Goal: Task Accomplishment & Management: Manage account settings

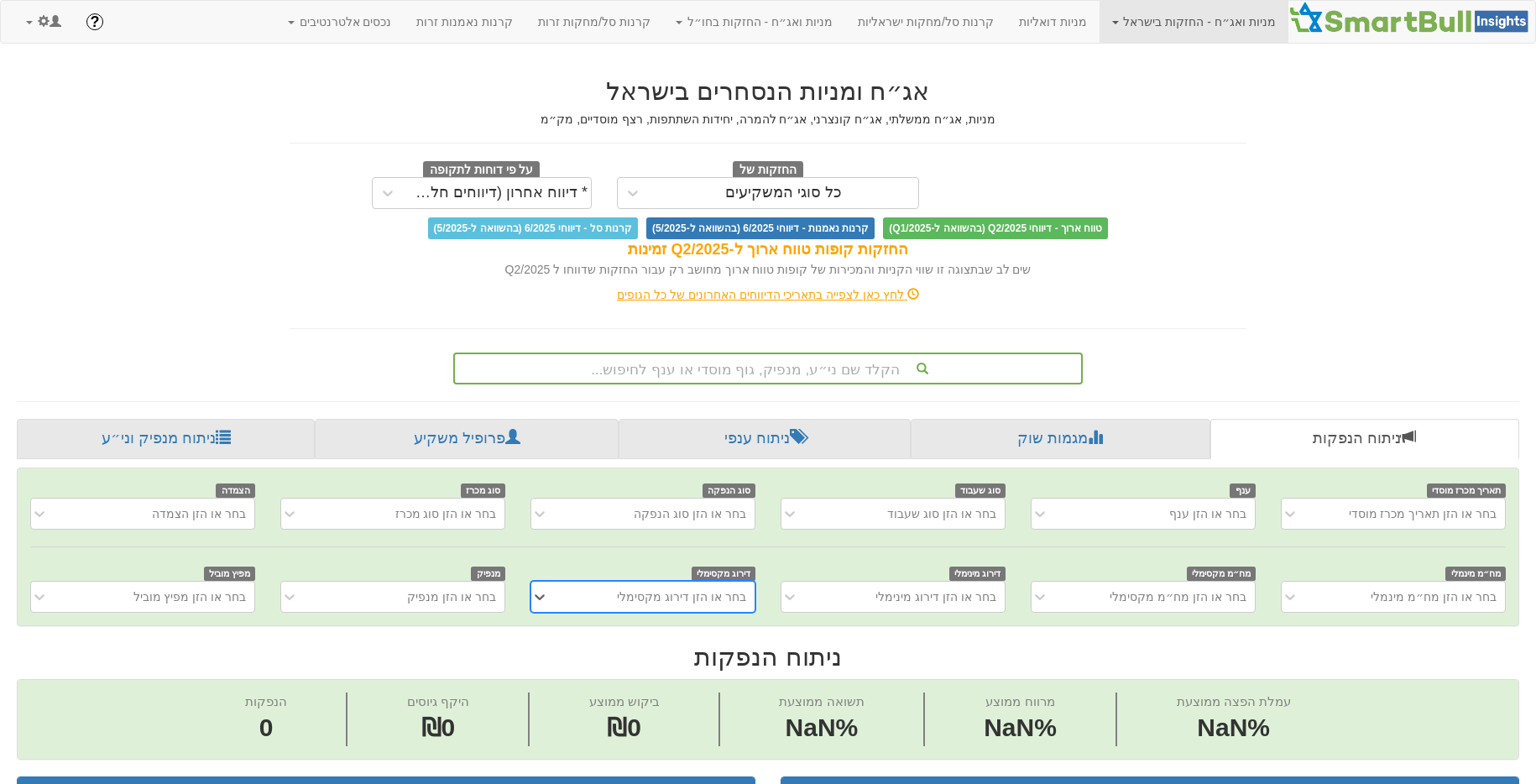
scroll to position [0, 13]
click at [35, 27] on link at bounding box center [43, 22] width 61 height 42
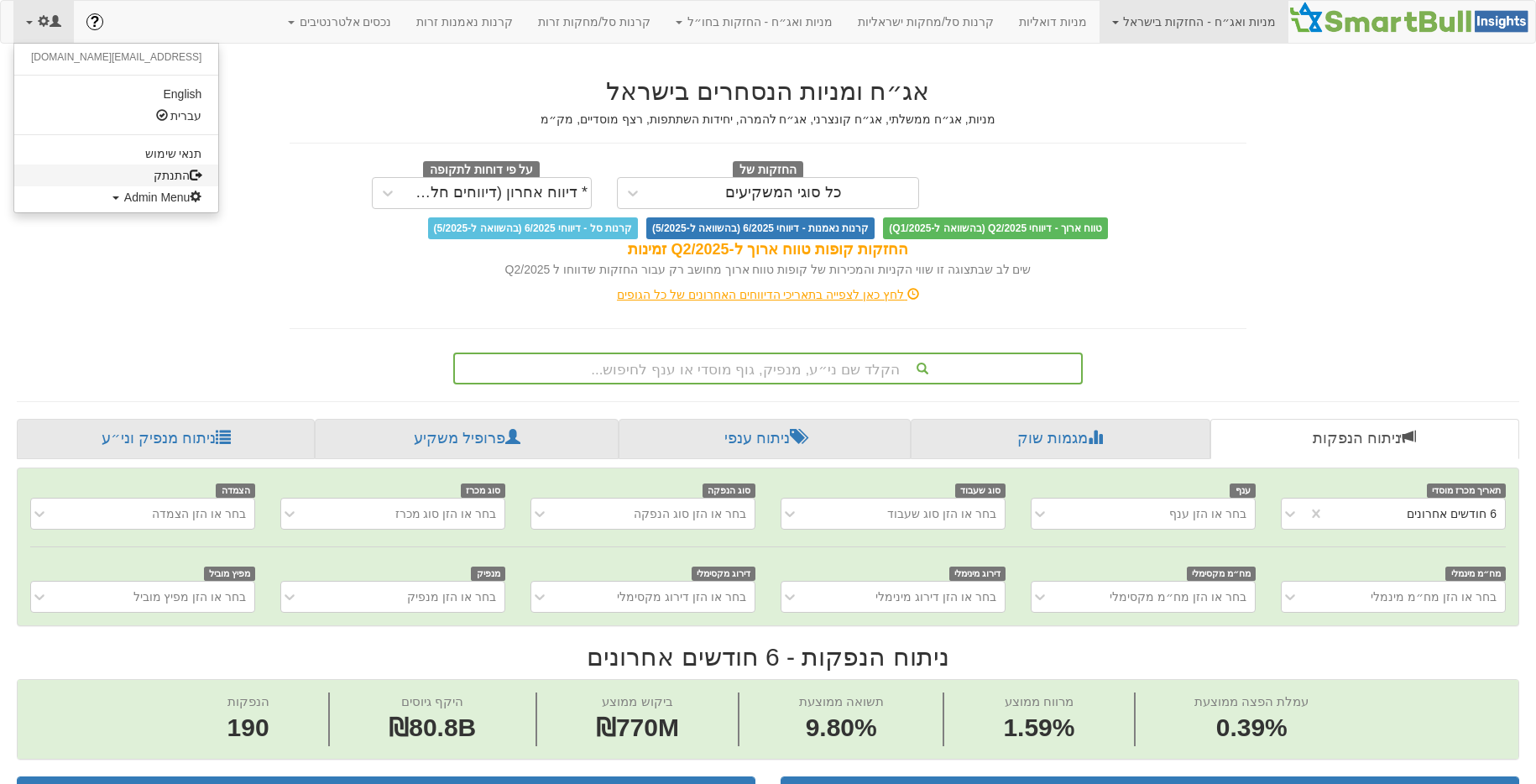
scroll to position [0, 0]
click at [124, 195] on span "Admin Menu" at bounding box center [163, 197] width 78 height 13
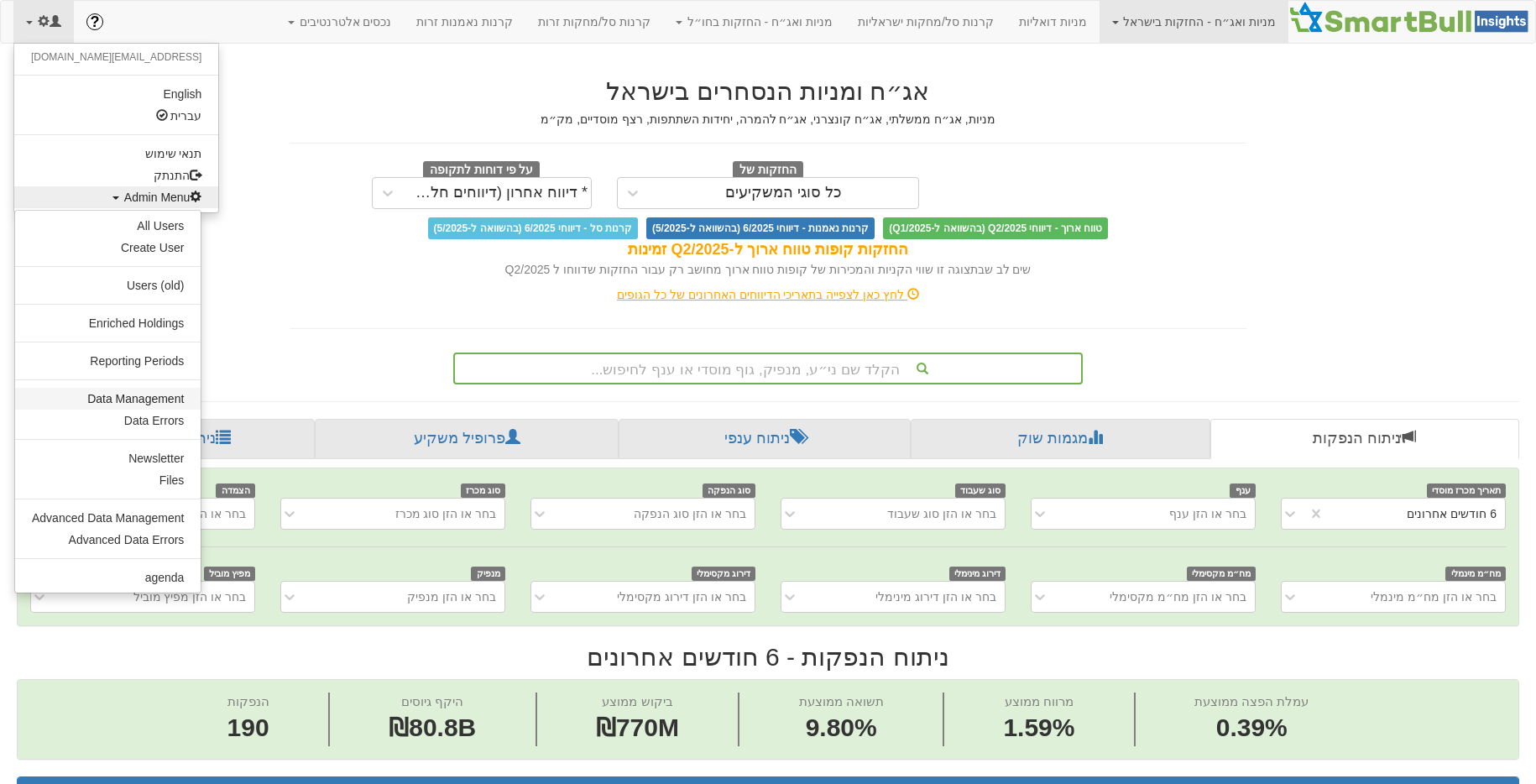
scroll to position [0, 3122]
click at [165, 228] on link "All Users" at bounding box center [108, 225] width 186 height 22
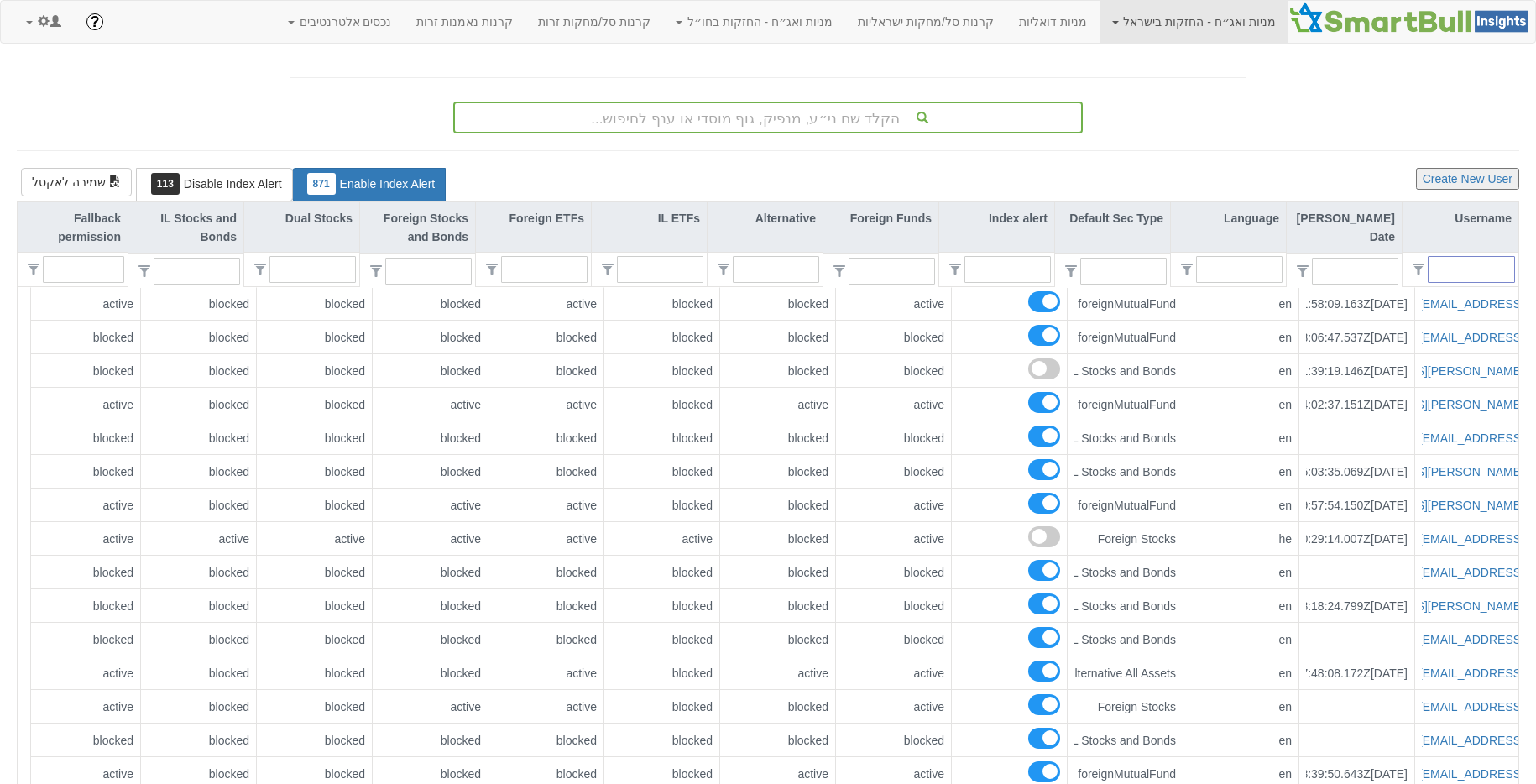
click at [1469, 262] on input "text" at bounding box center [1478, 270] width 72 height 25
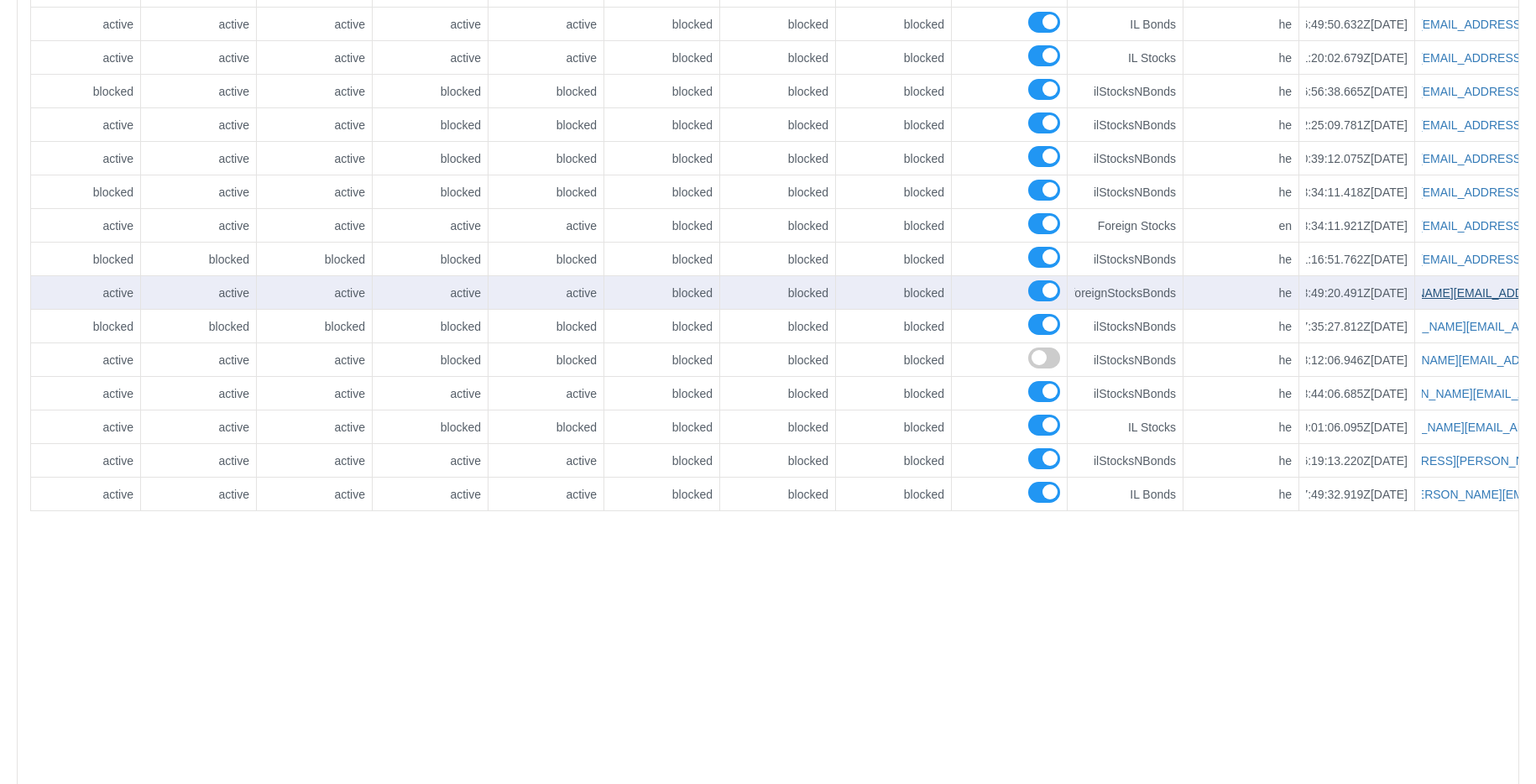
scroll to position [963, 0]
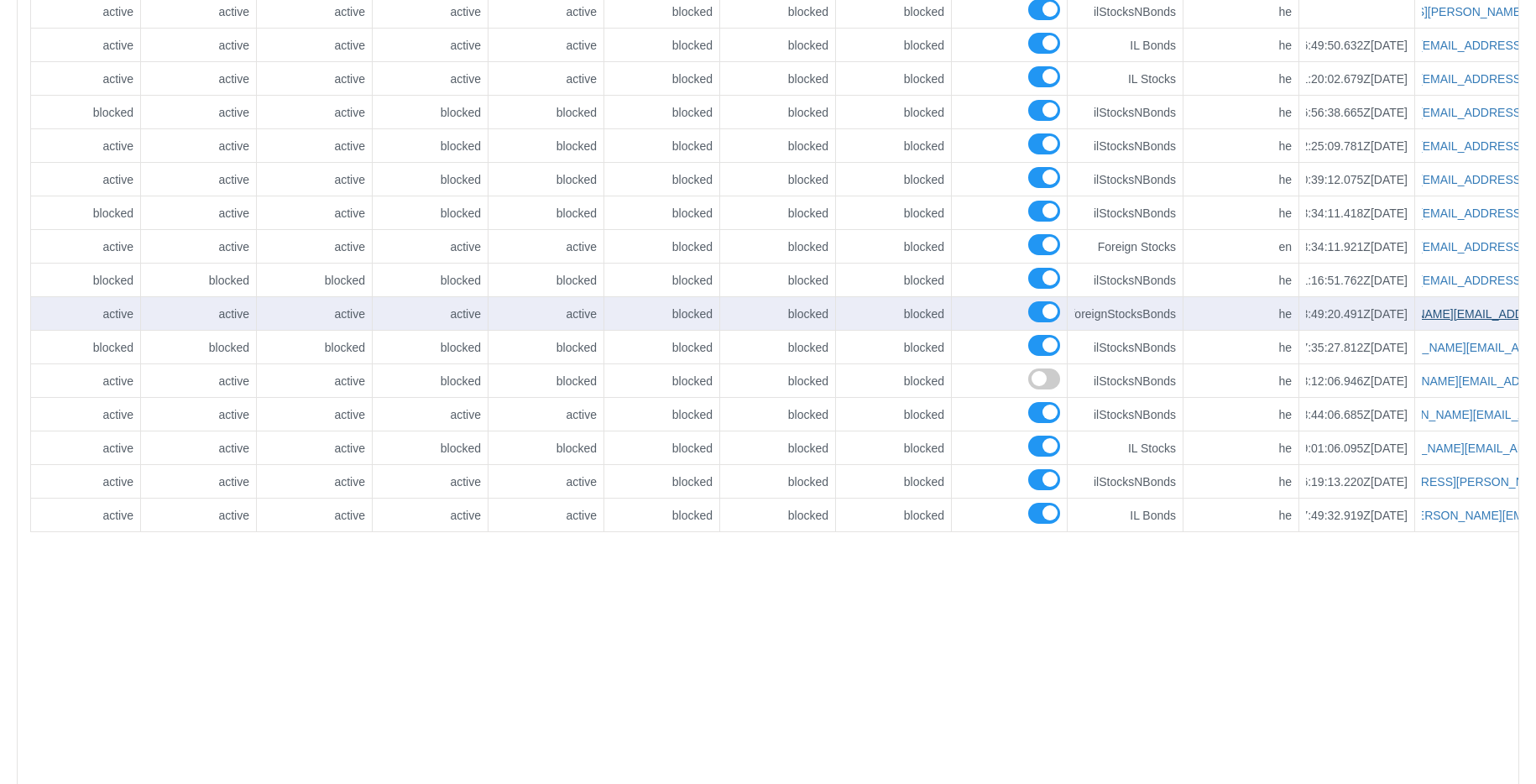
type input "leumi"
click at [1466, 310] on link "[EMAIL_ADDRESS][DOMAIN_NAME]" at bounding box center [1459, 314] width 199 height 13
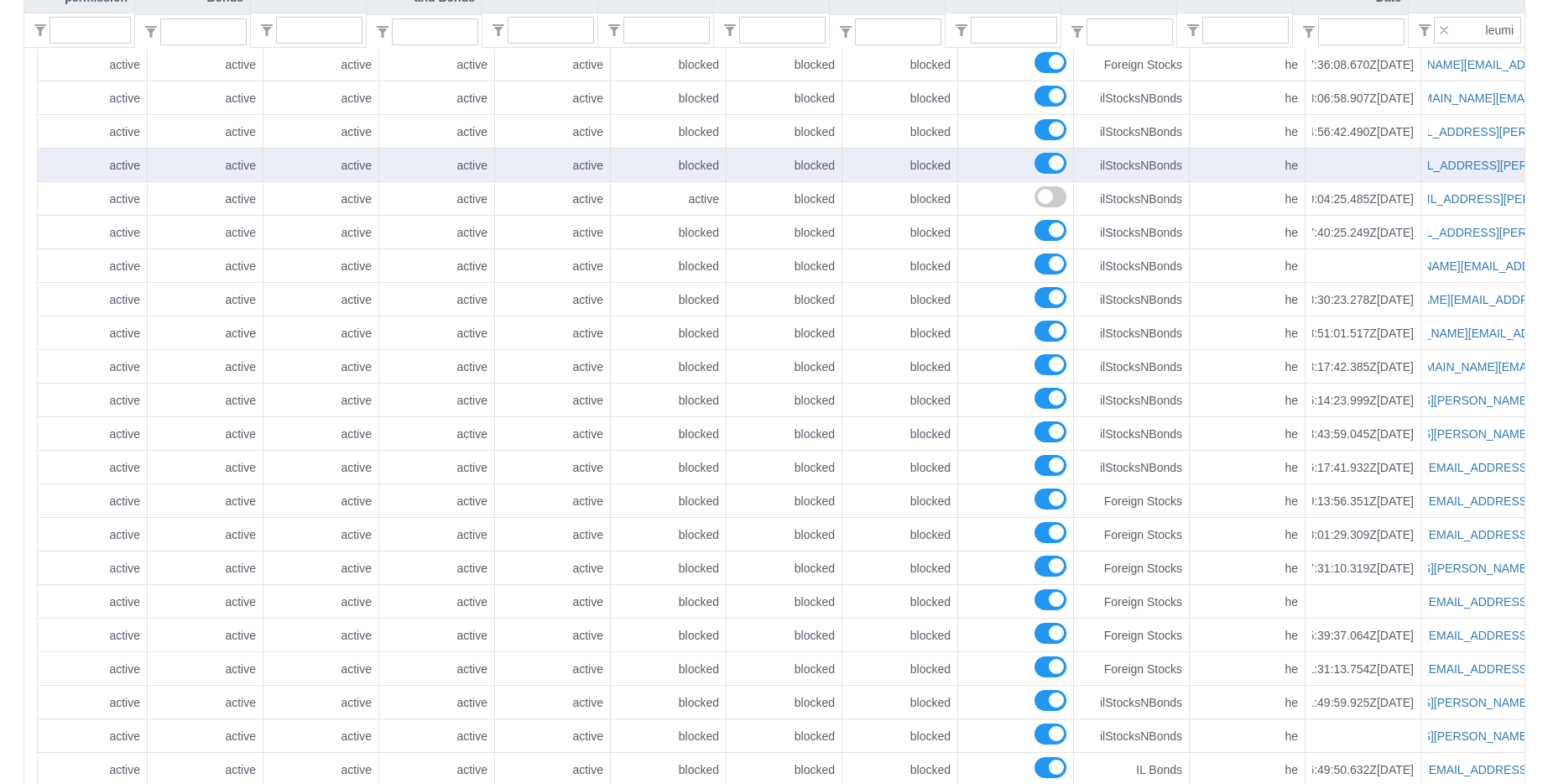
scroll to position [0, 0]
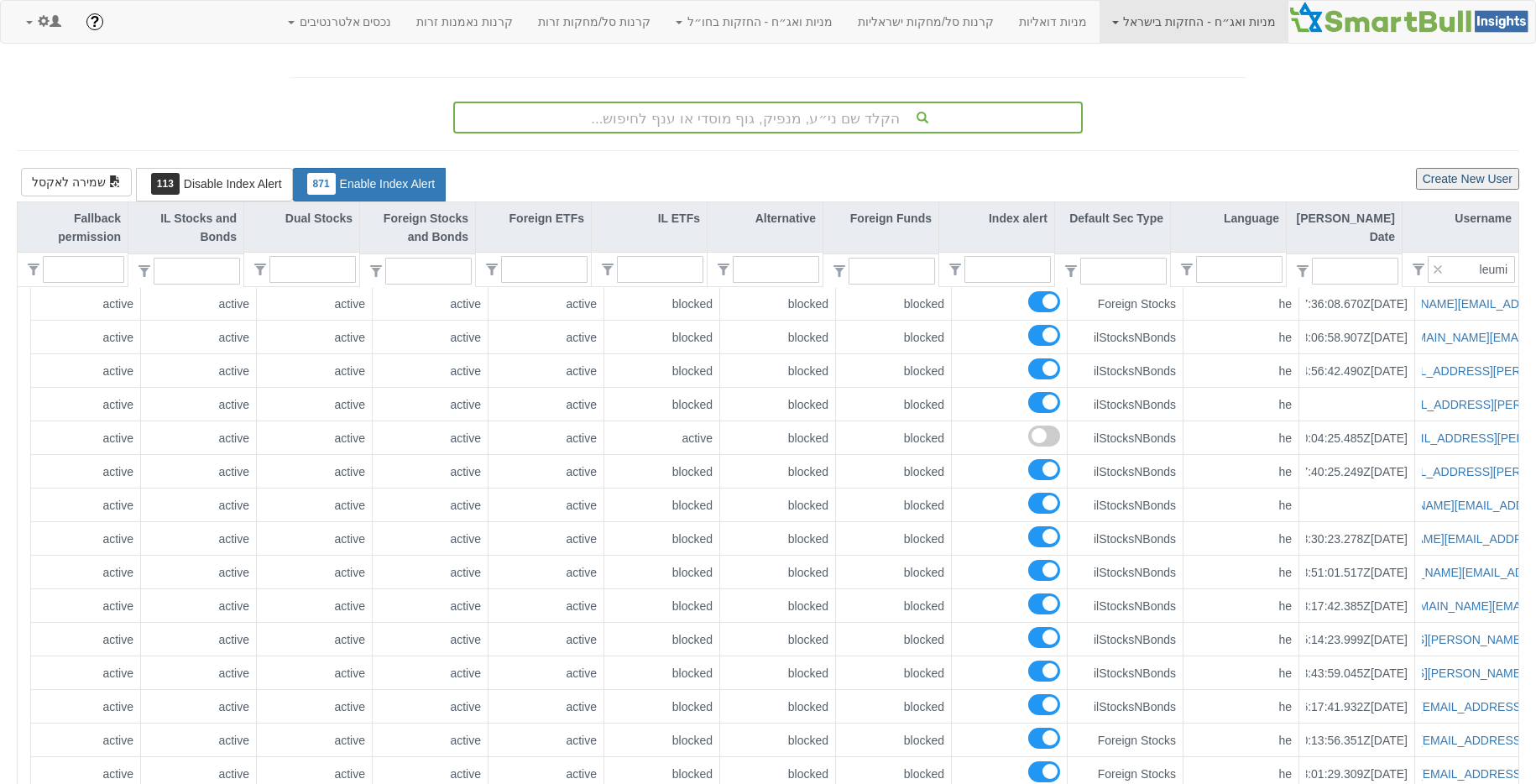
click at [1491, 178] on button "Create New User" at bounding box center [1468, 178] width 103 height 22
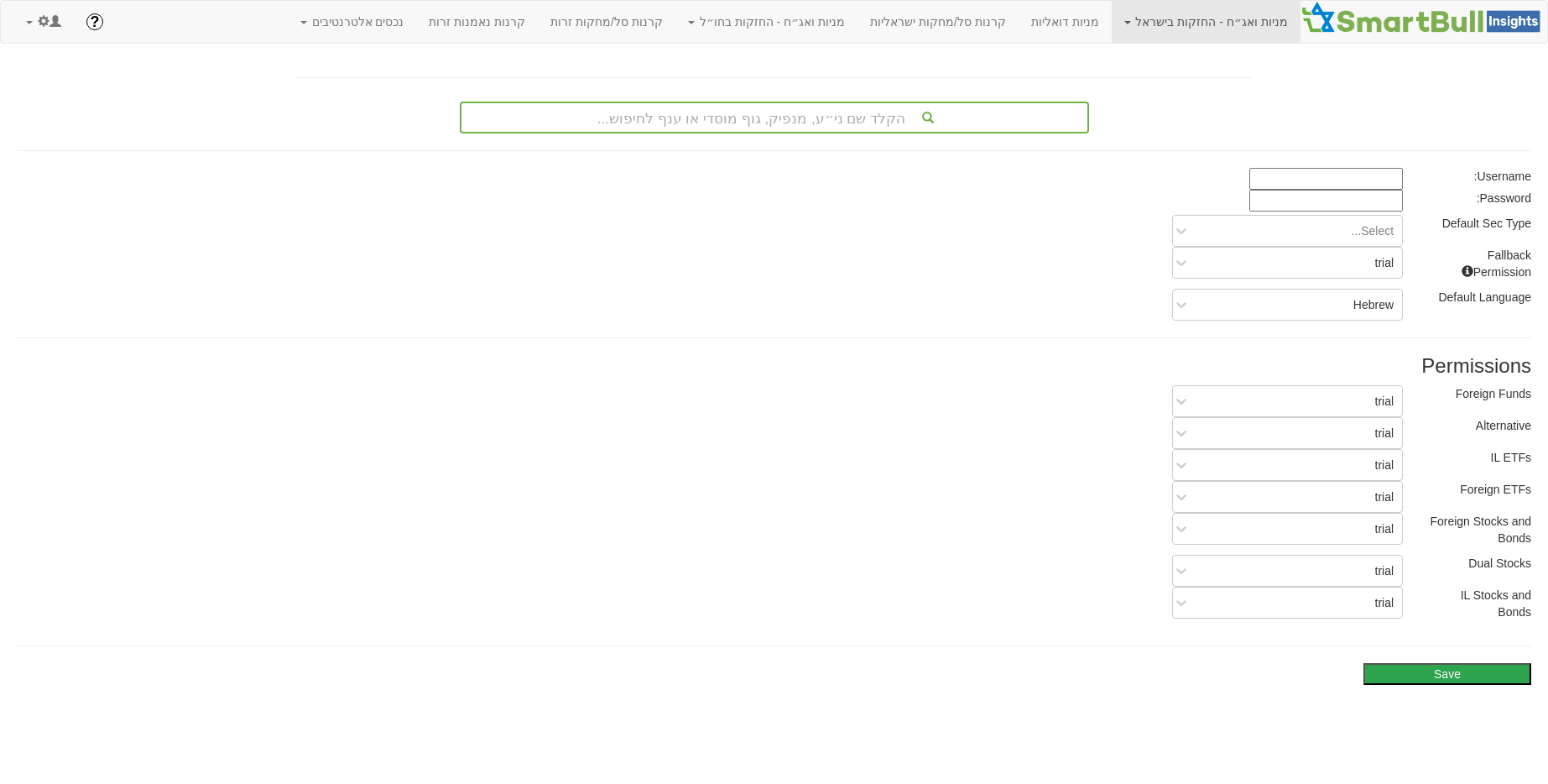
click at [1396, 176] on input at bounding box center [1325, 178] width 153 height 22
paste input "Ohad.Haim@bankleumi.co.il"
click at [1283, 182] on input "Ohad.Haim@bankleumi.co.il" at bounding box center [1325, 178] width 153 height 22
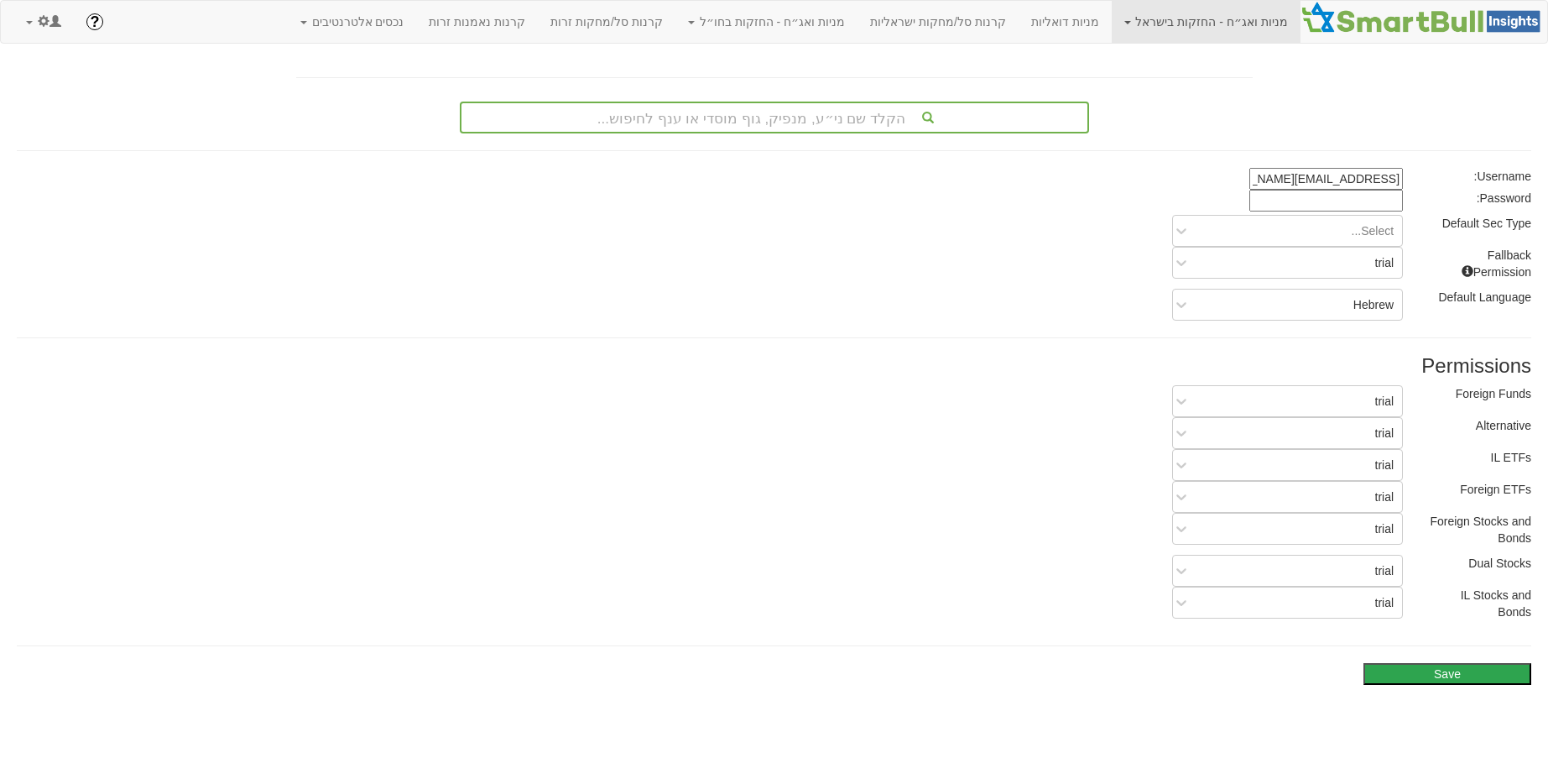
click at [1345, 176] on input "ohad.haim@bankleumi.co.il" at bounding box center [1325, 178] width 153 height 22
type input "ohad.haim@bankleumi.co.il"
click at [1351, 192] on input at bounding box center [1325, 200] width 153 height 22
paste input "SbiX4875"
type input "SbiX4875"
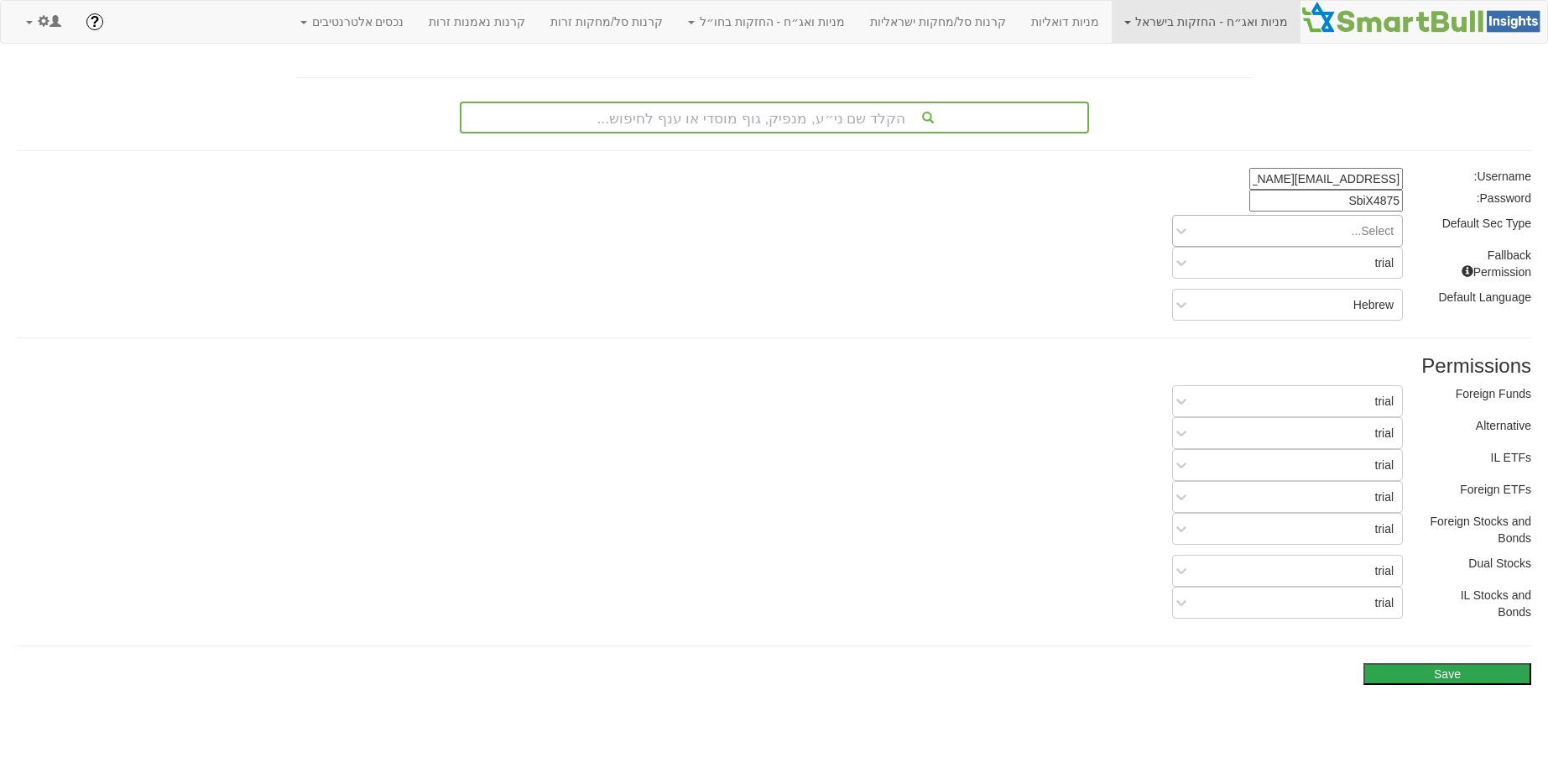
click at [1367, 220] on div "Select..." at bounding box center [1300, 231] width 203 height 27
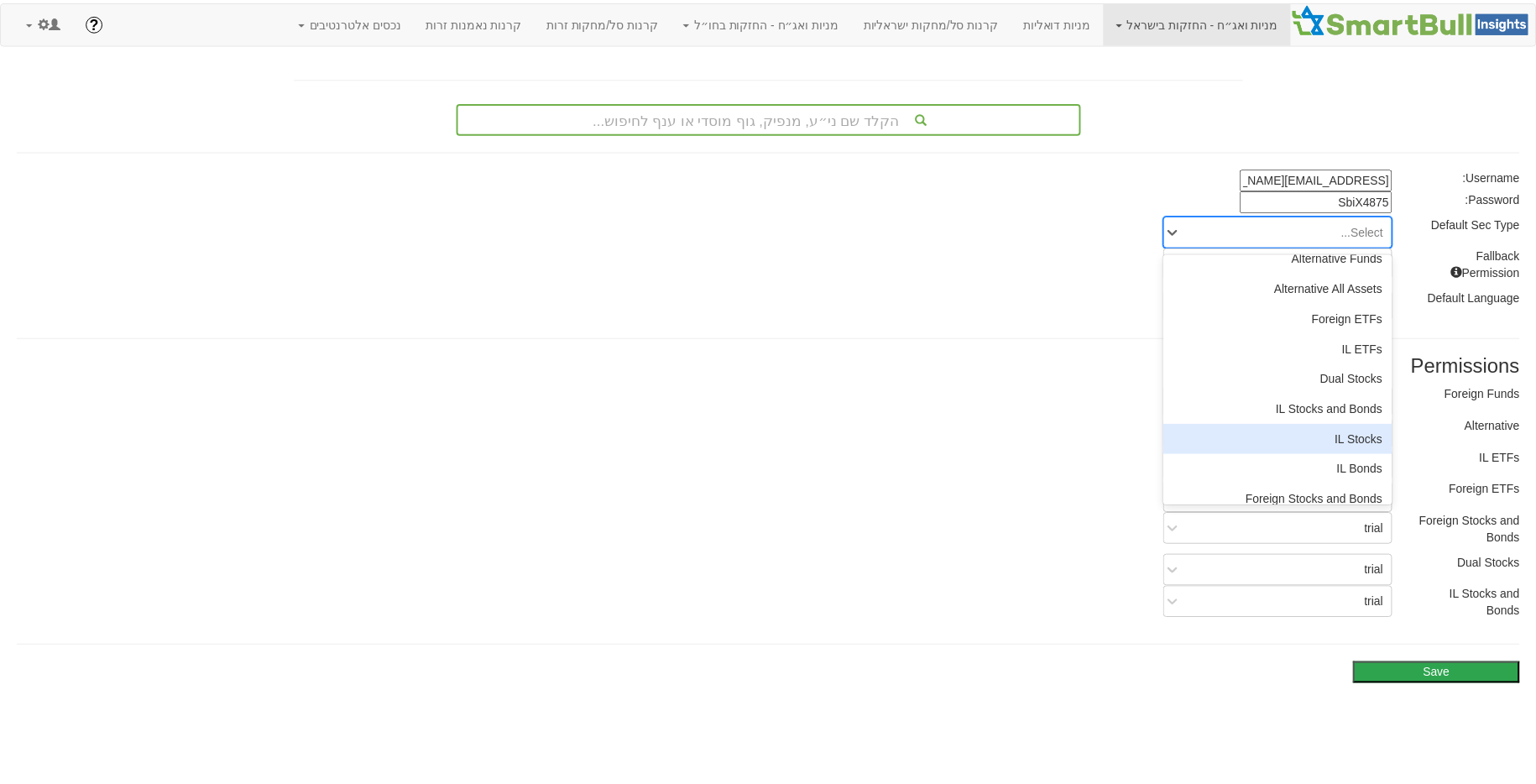
scroll to position [118, 0]
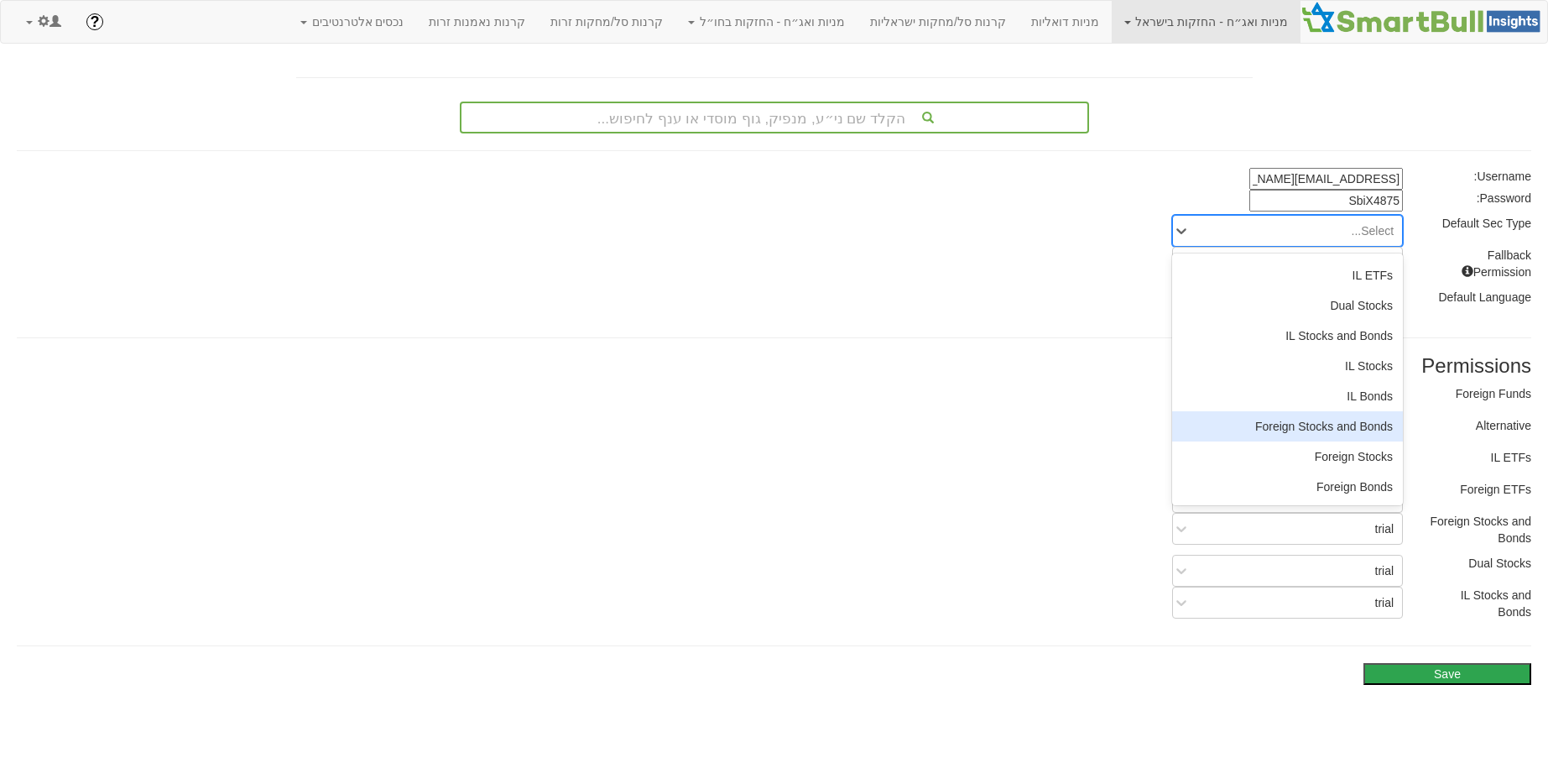
click at [1329, 419] on div "Foreign Stocks and Bonds" at bounding box center [1288, 426] width 231 height 30
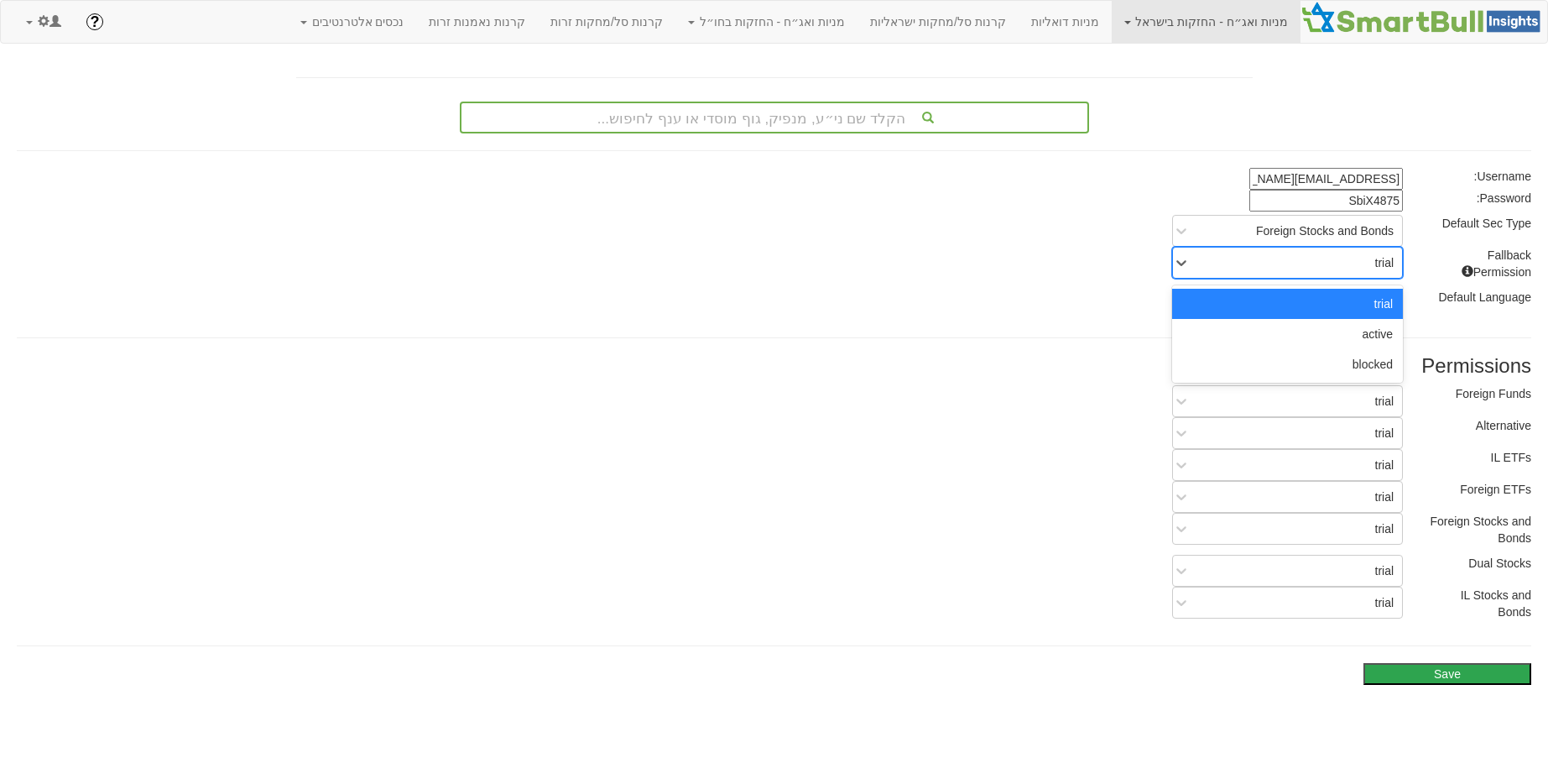
click at [1355, 277] on div "trial" at bounding box center [1288, 262] width 231 height 32
click at [1377, 328] on div "active" at bounding box center [1288, 333] width 231 height 30
click at [1363, 394] on div "trial" at bounding box center [1300, 401] width 203 height 27
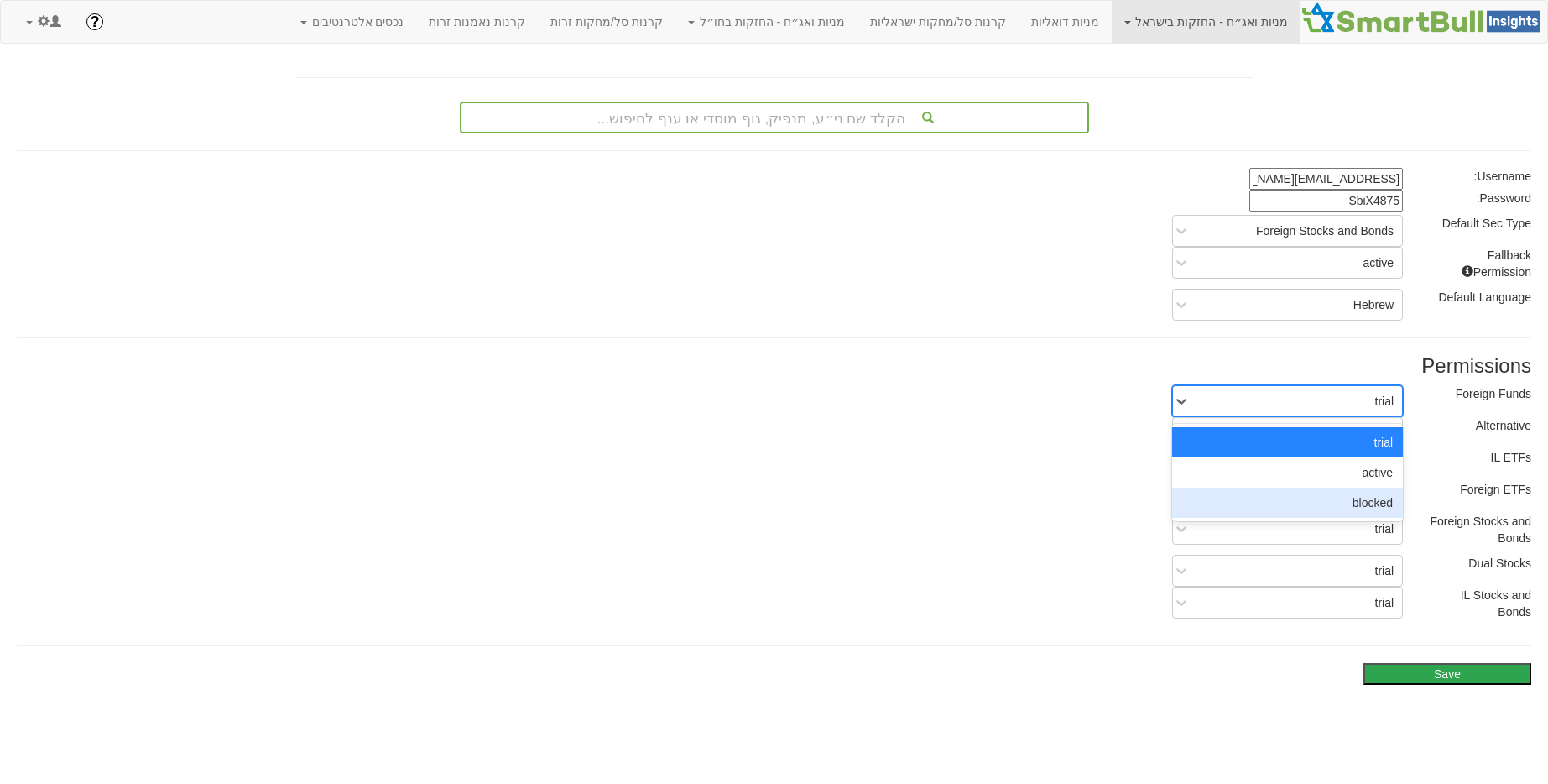
click at [1364, 499] on div "blocked" at bounding box center [1288, 502] width 231 height 30
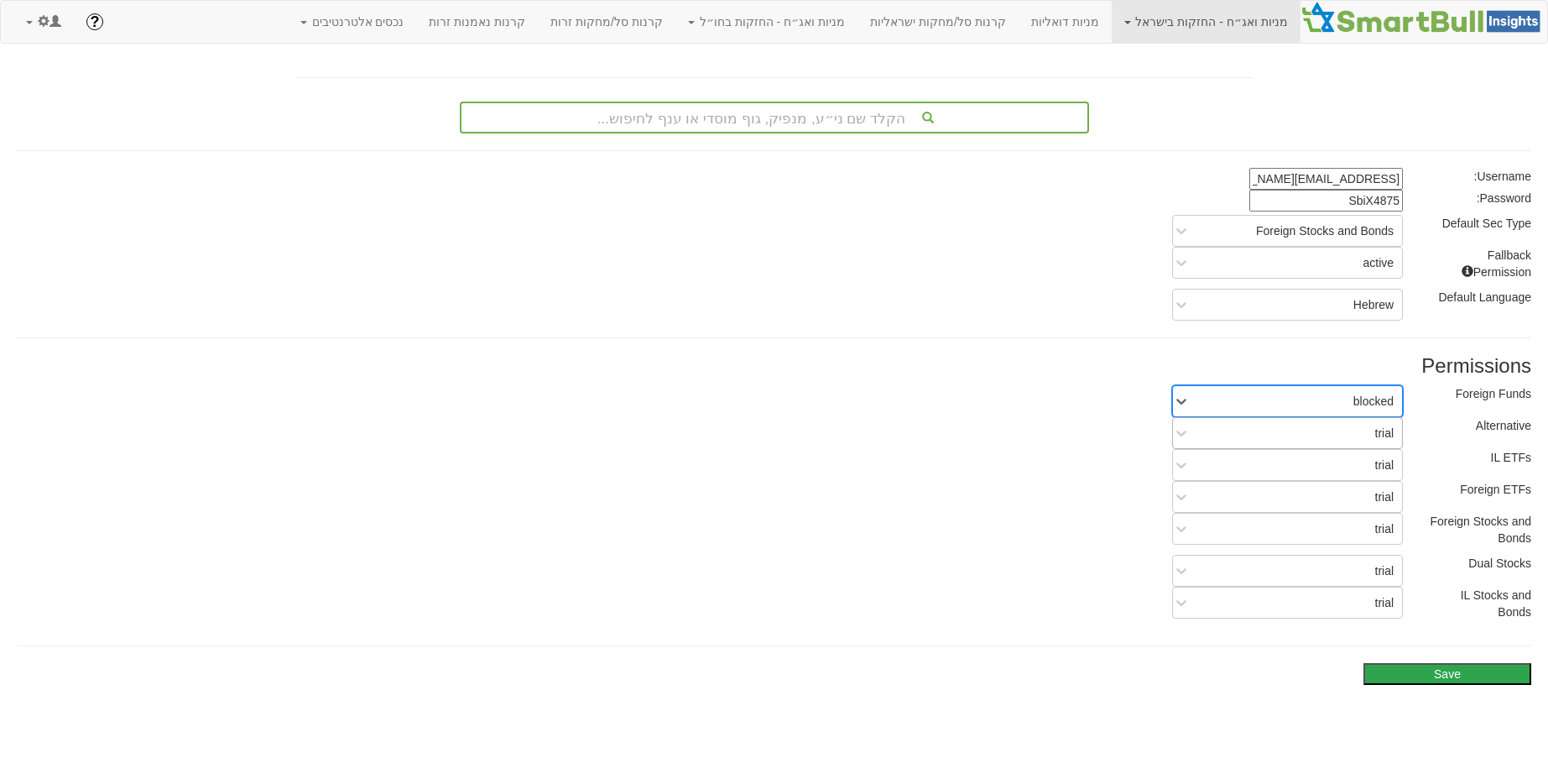
click at [1377, 425] on div "trial" at bounding box center [1385, 432] width 19 height 16
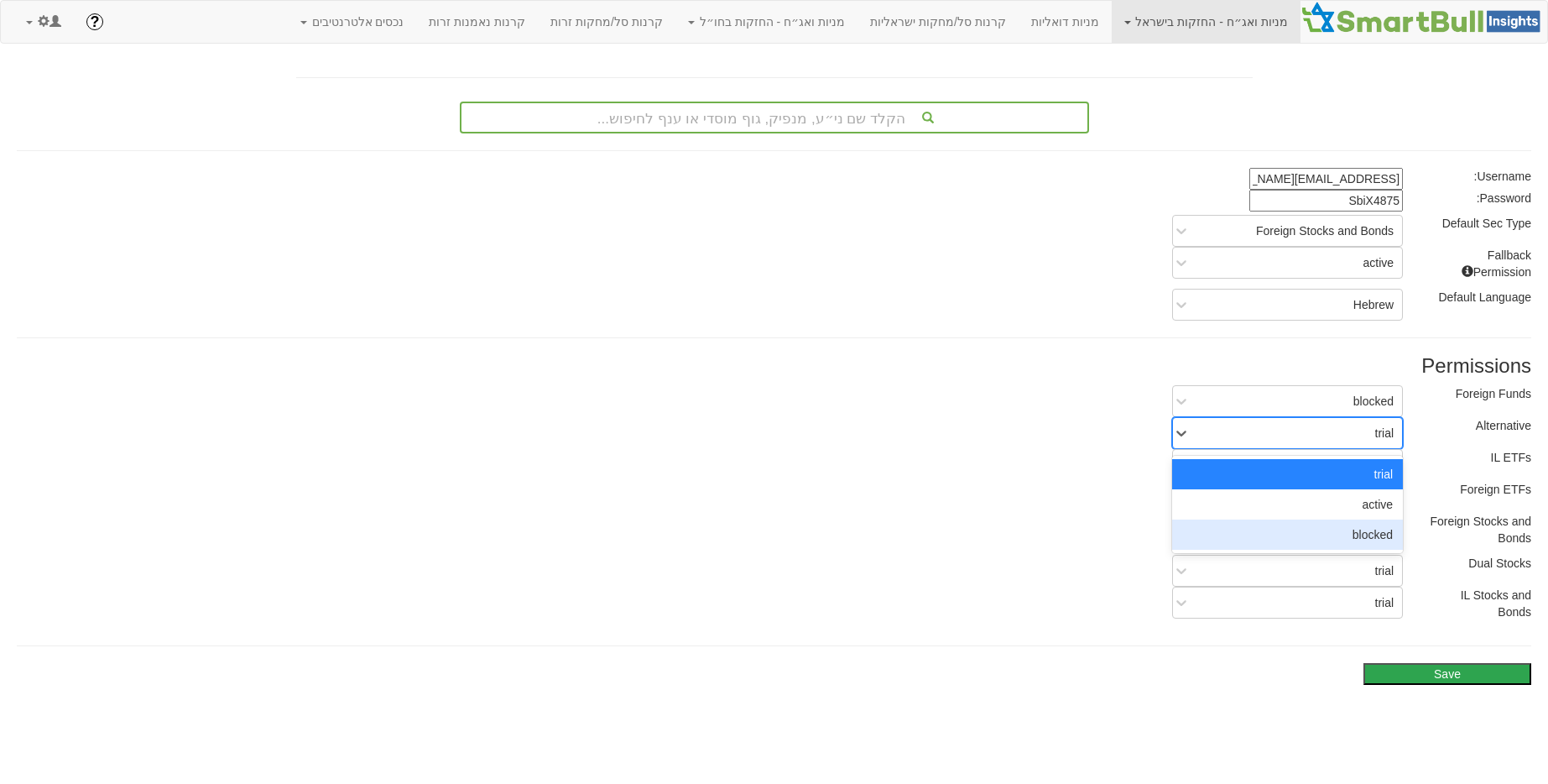
click at [1377, 542] on div "blocked" at bounding box center [1288, 534] width 231 height 30
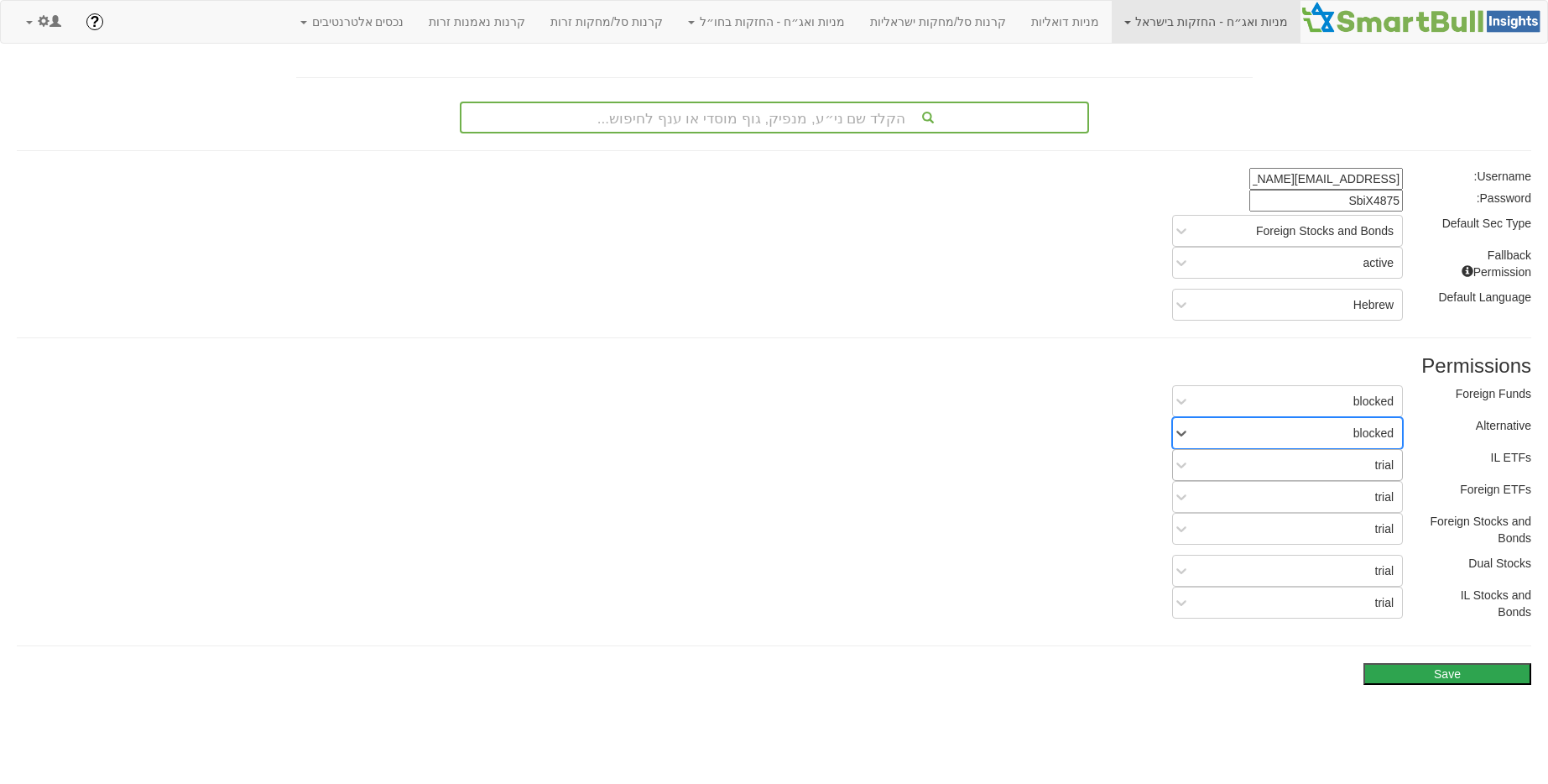
click at [1376, 469] on div "trial" at bounding box center [1385, 464] width 19 height 16
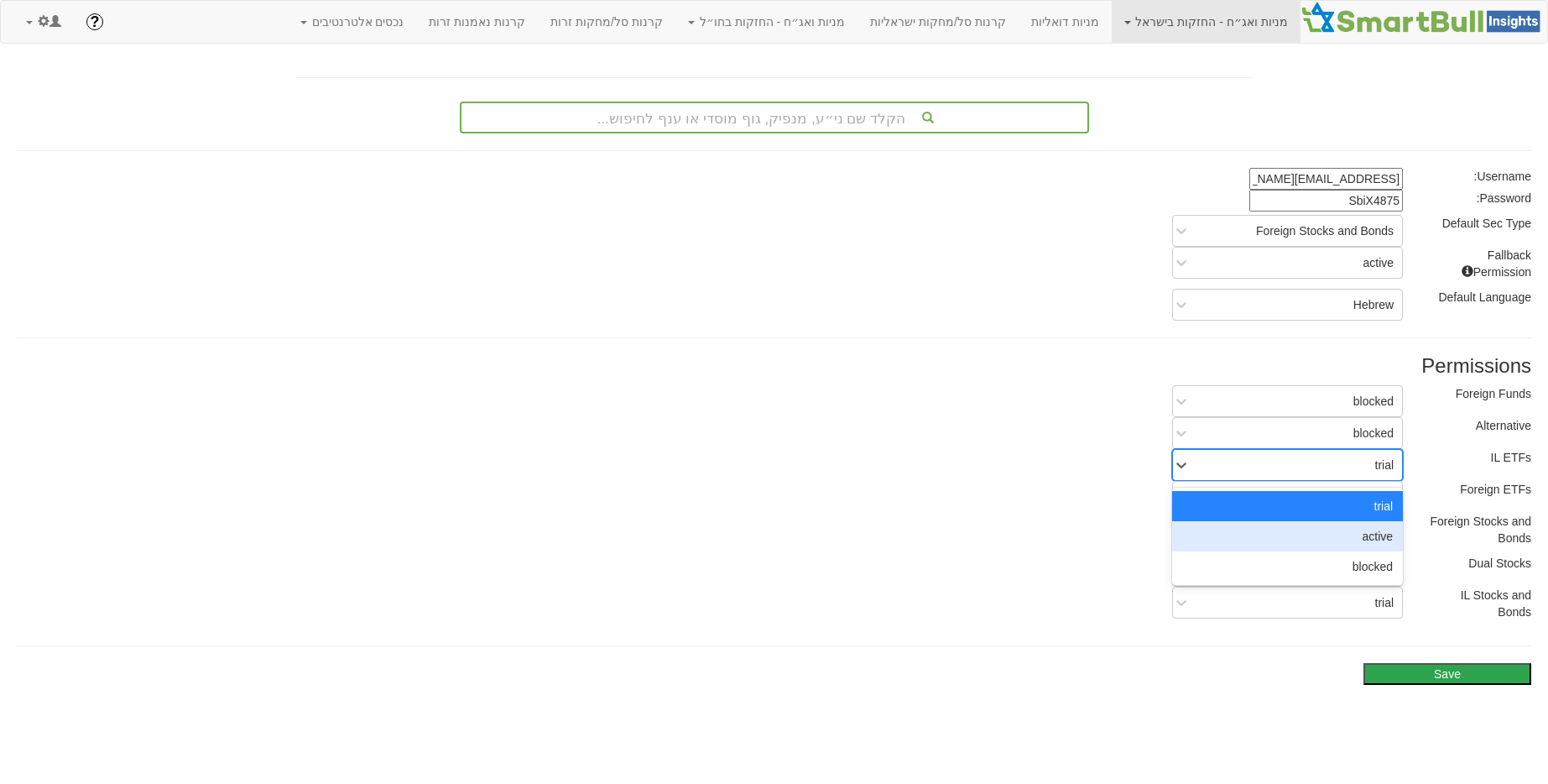
click at [1369, 556] on div "blocked" at bounding box center [1288, 565] width 231 height 30
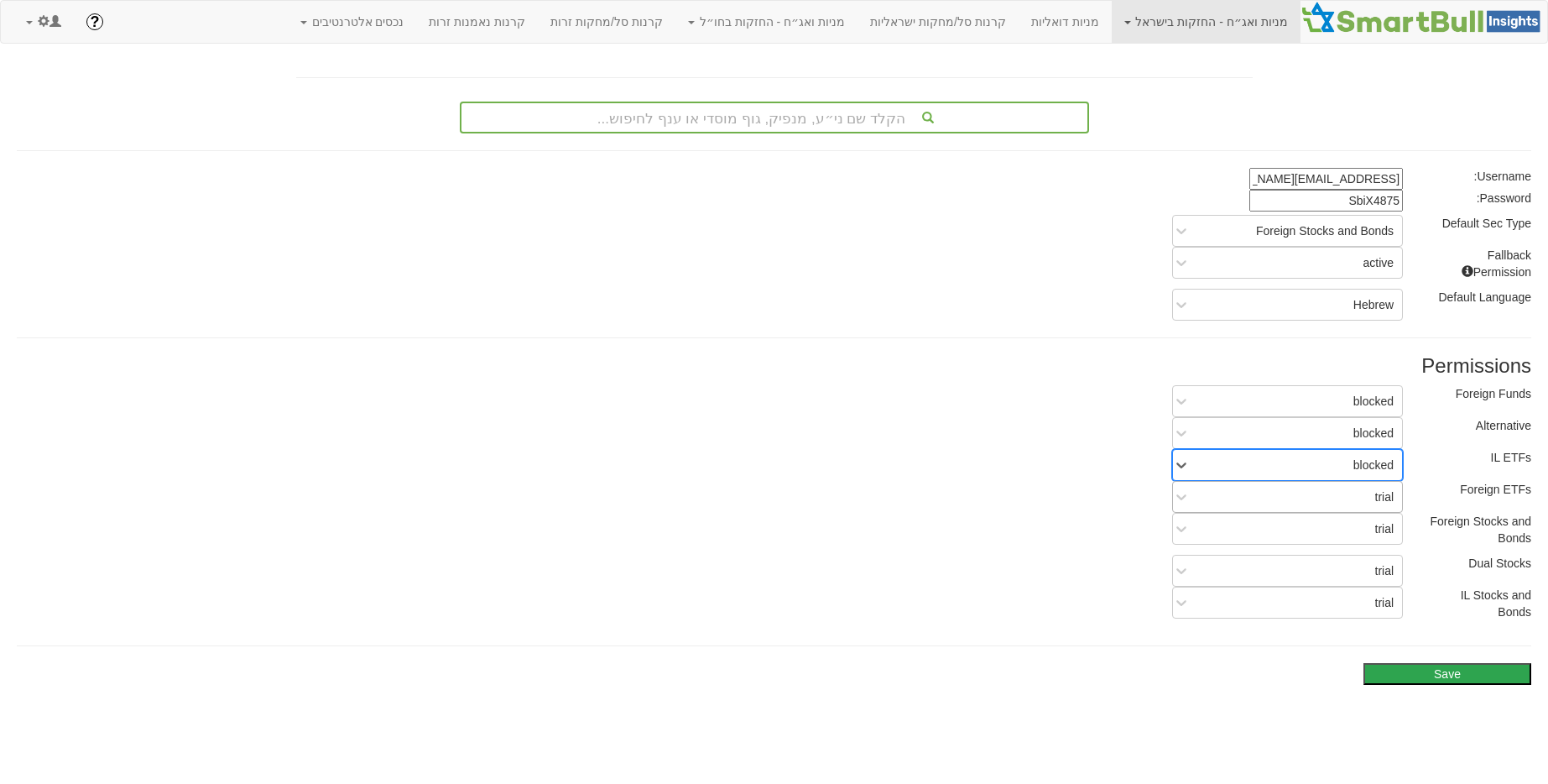
click at [1376, 494] on div "trial" at bounding box center [1385, 496] width 19 height 16
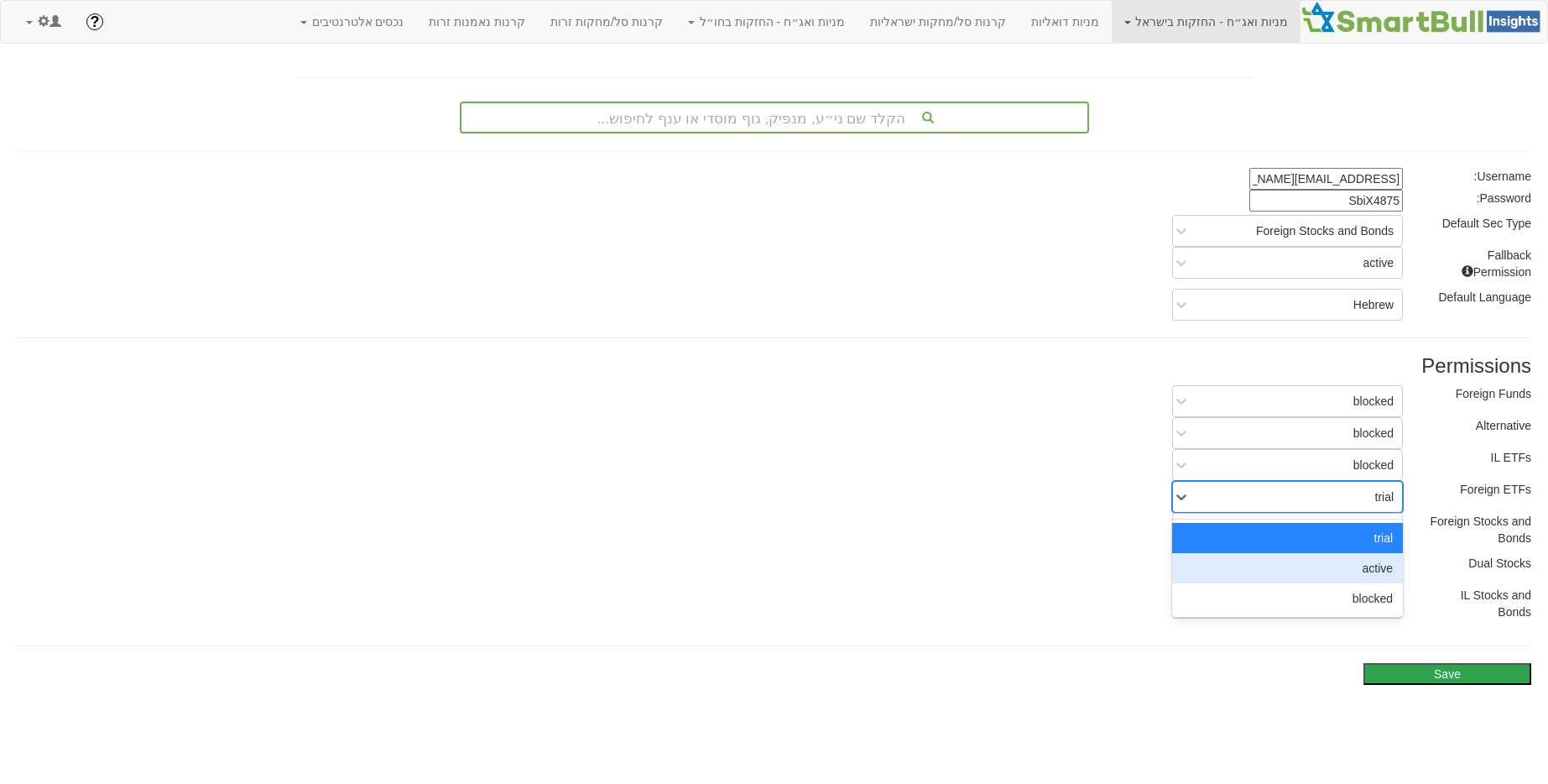
click at [1374, 569] on div "active" at bounding box center [1288, 567] width 231 height 30
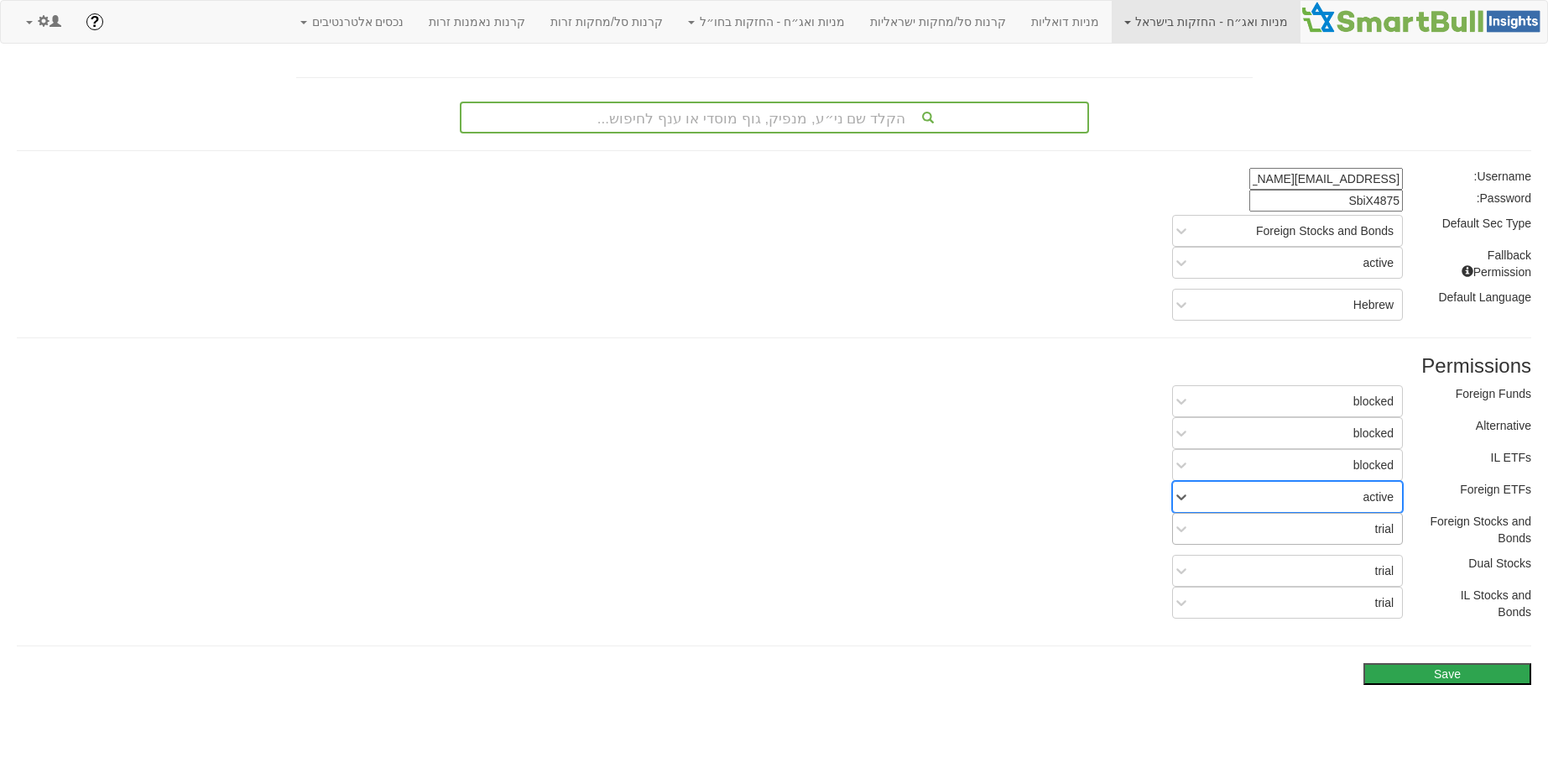
click at [1374, 525] on div "trial" at bounding box center [1300, 529] width 203 height 27
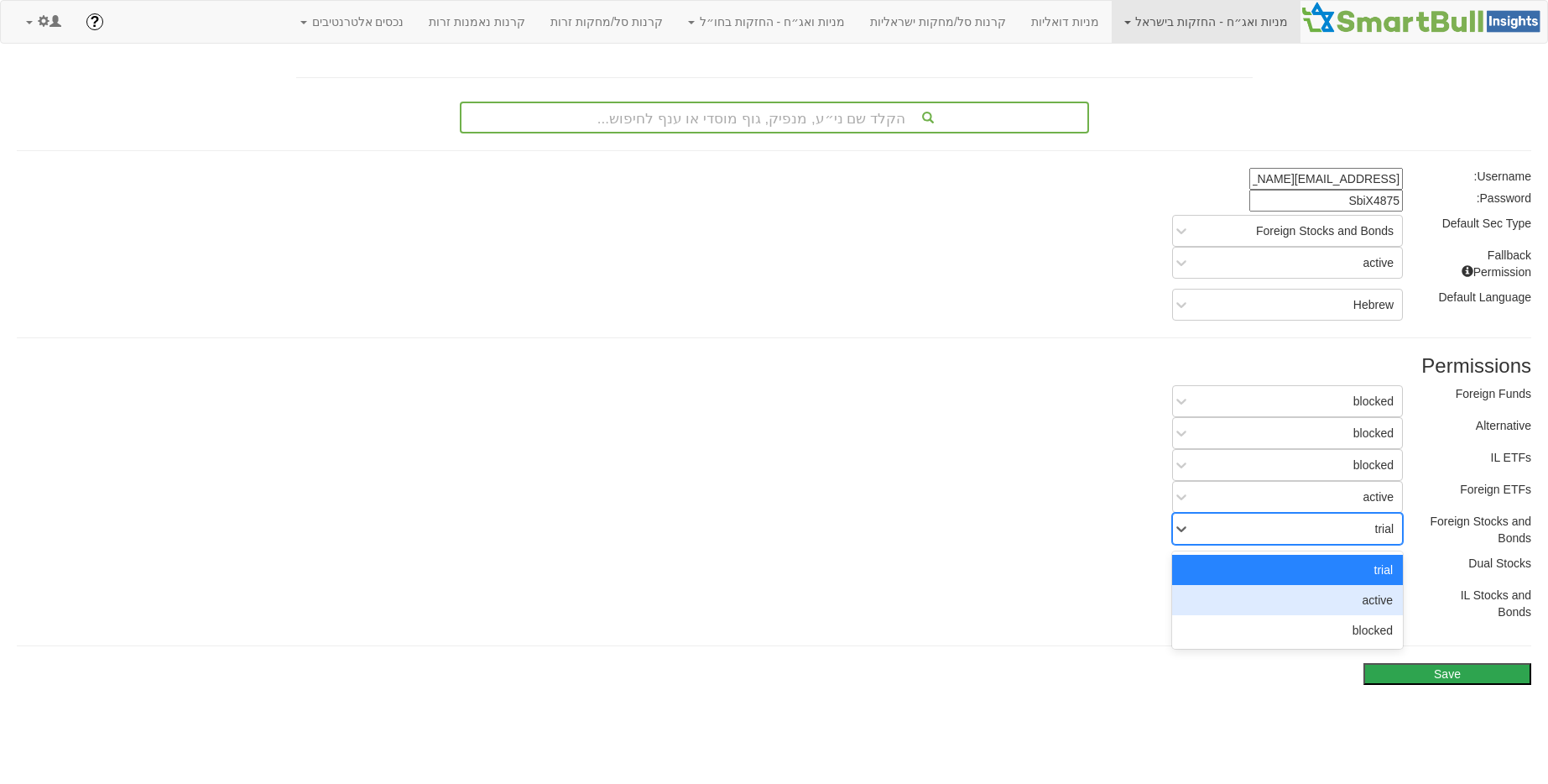
click at [1373, 595] on div "active" at bounding box center [1288, 599] width 231 height 30
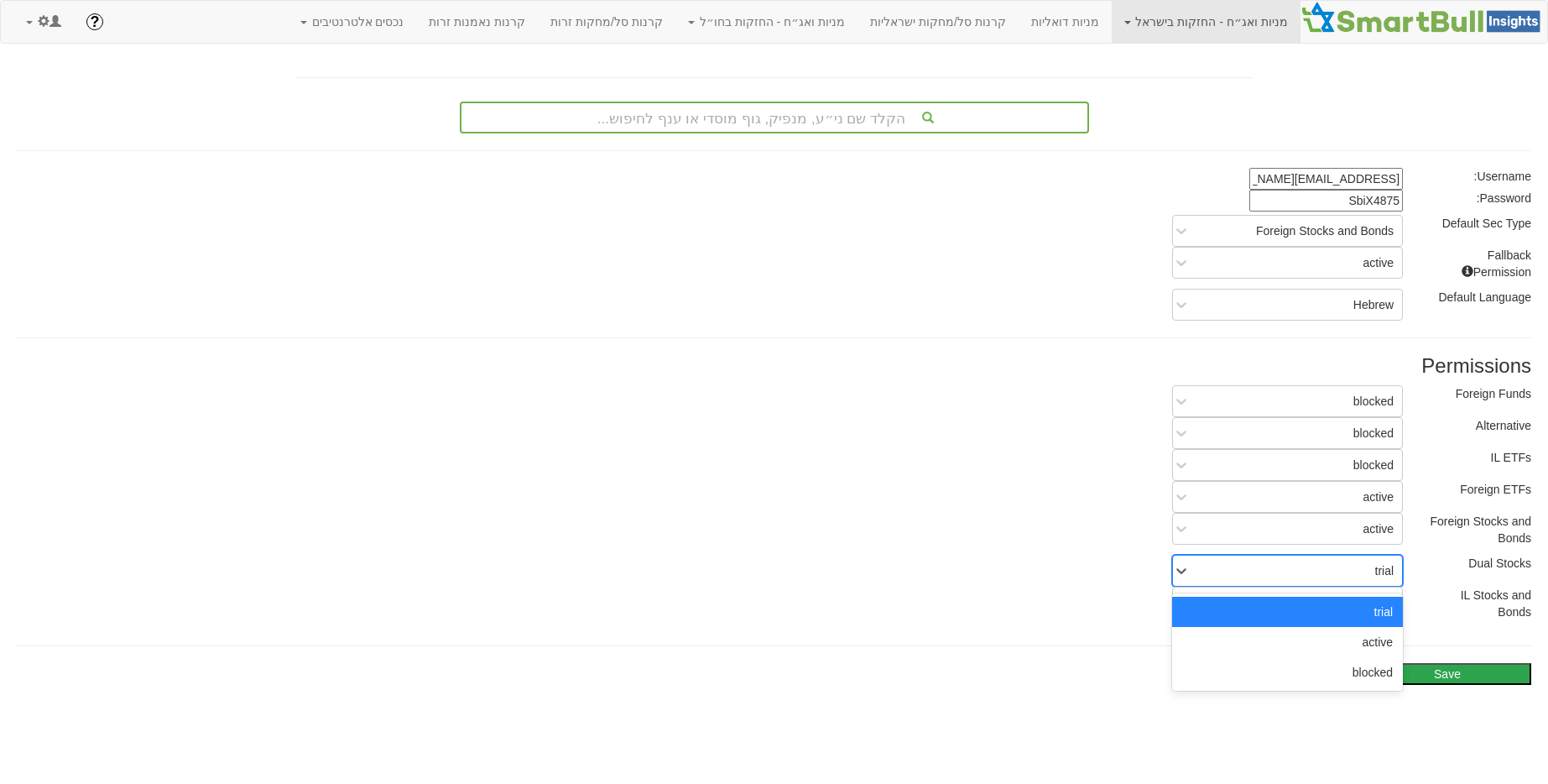
click at [1377, 573] on div "trial" at bounding box center [1385, 570] width 19 height 16
click at [1379, 640] on div "active" at bounding box center [1288, 641] width 231 height 30
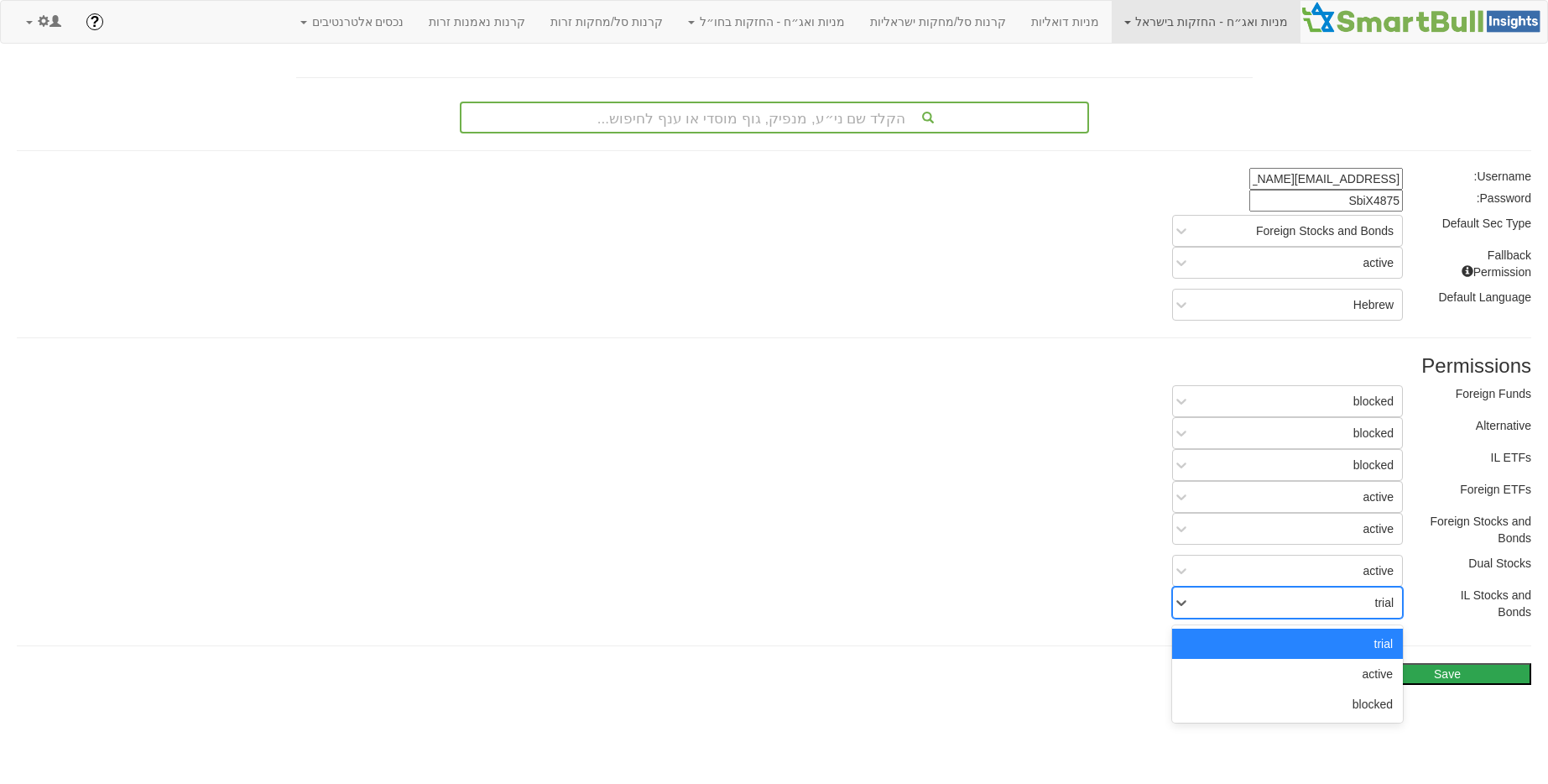
click at [1378, 607] on div "trial" at bounding box center [1385, 602] width 19 height 16
click at [1372, 666] on div "active" at bounding box center [1288, 673] width 231 height 30
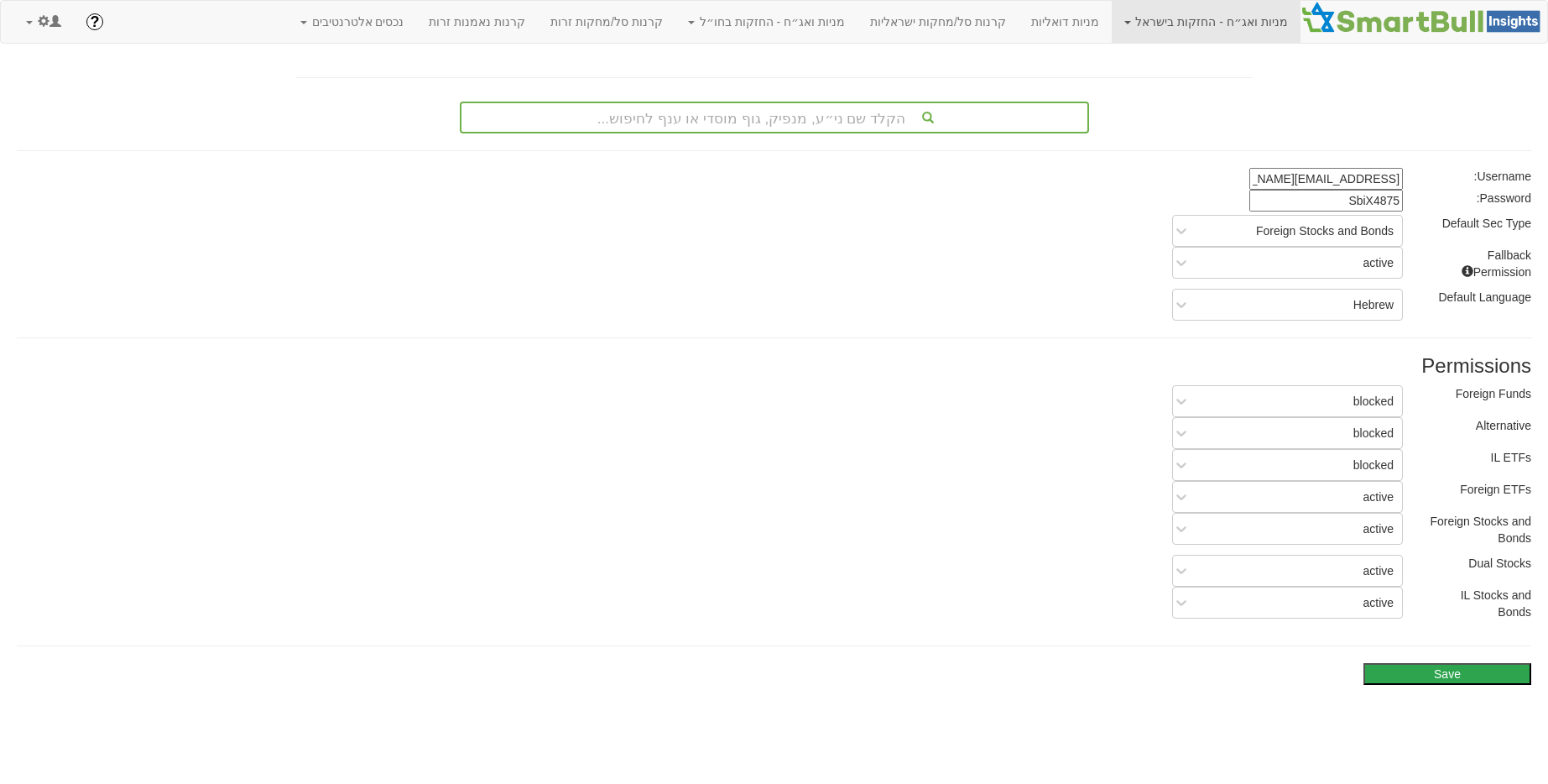
click at [1458, 677] on button "Save" at bounding box center [1448, 673] width 168 height 22
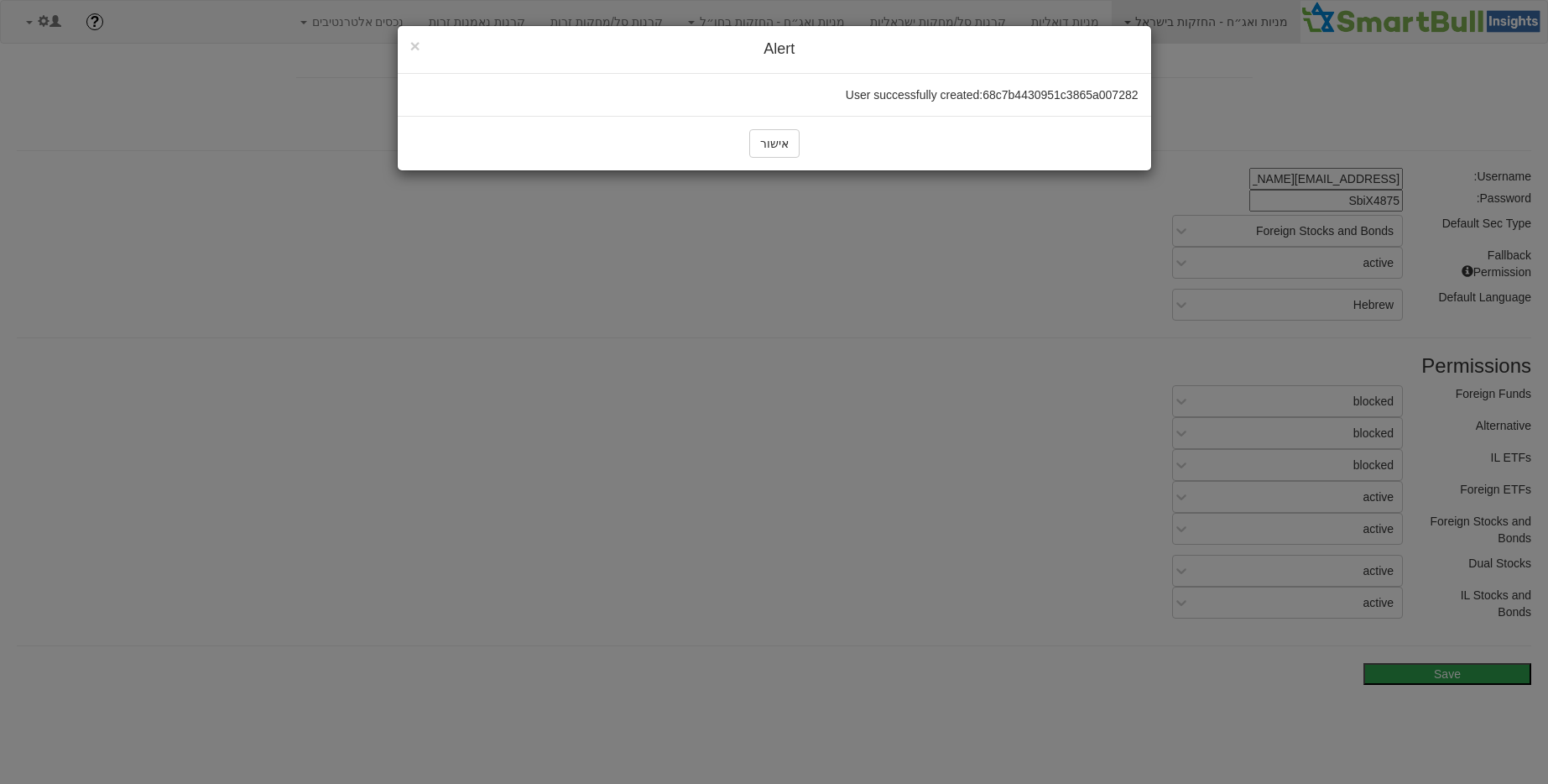
click at [804, 148] on div "אישור" at bounding box center [774, 143] width 753 height 55
drag, startPoint x: 791, startPoint y: 147, endPoint x: 830, endPoint y: 105, distance: 57.3
click at [791, 146] on button "אישור" at bounding box center [774, 144] width 50 height 29
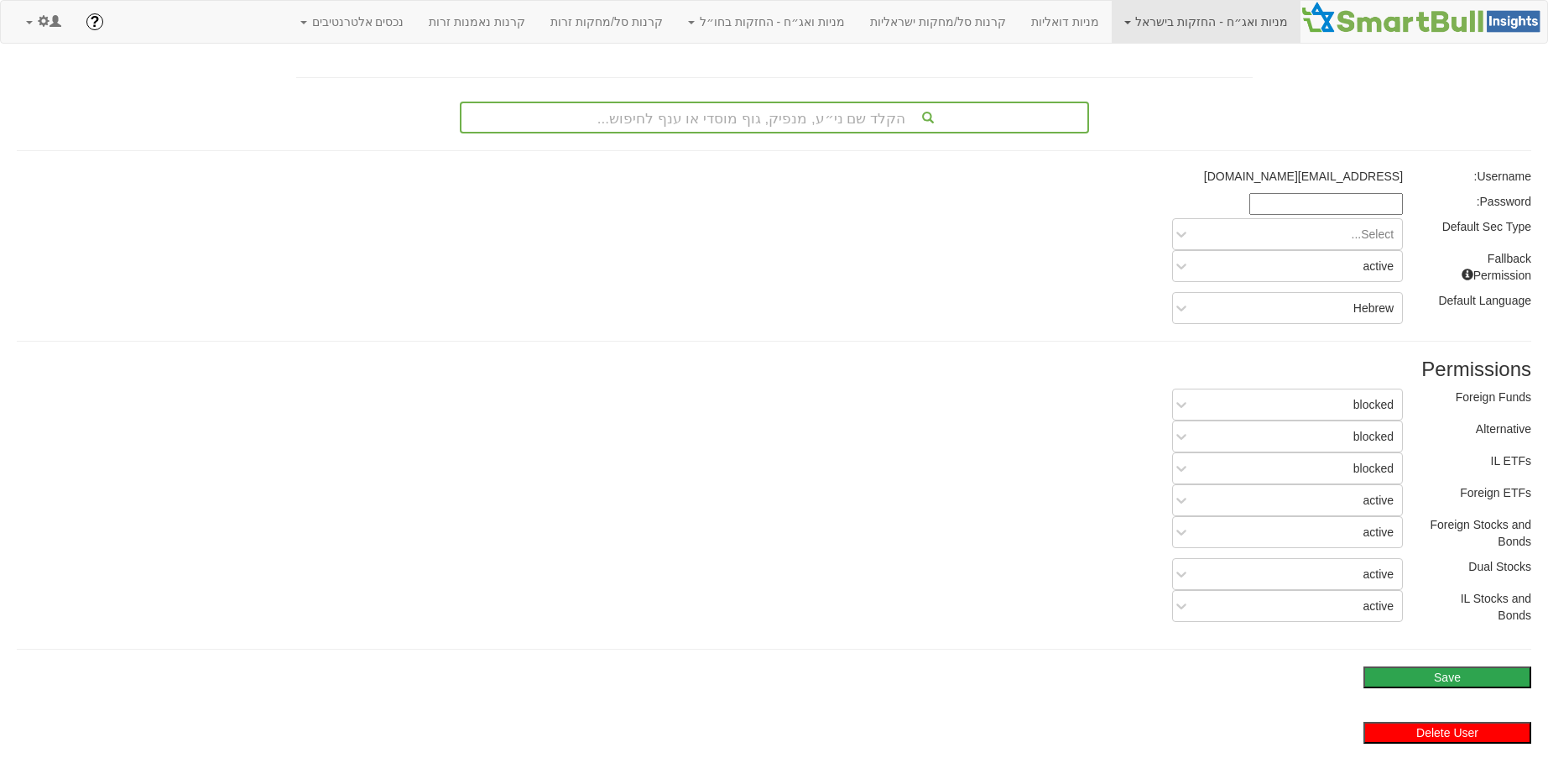
click at [1296, 172] on p "[EMAIL_ADDRESS][DOMAIN_NAME]" at bounding box center [1158, 175] width 488 height 16
copy p "tamari"
click at [1327, 182] on p "[EMAIL_ADDRESS][DOMAIN_NAME]" at bounding box center [1158, 175] width 488 height 16
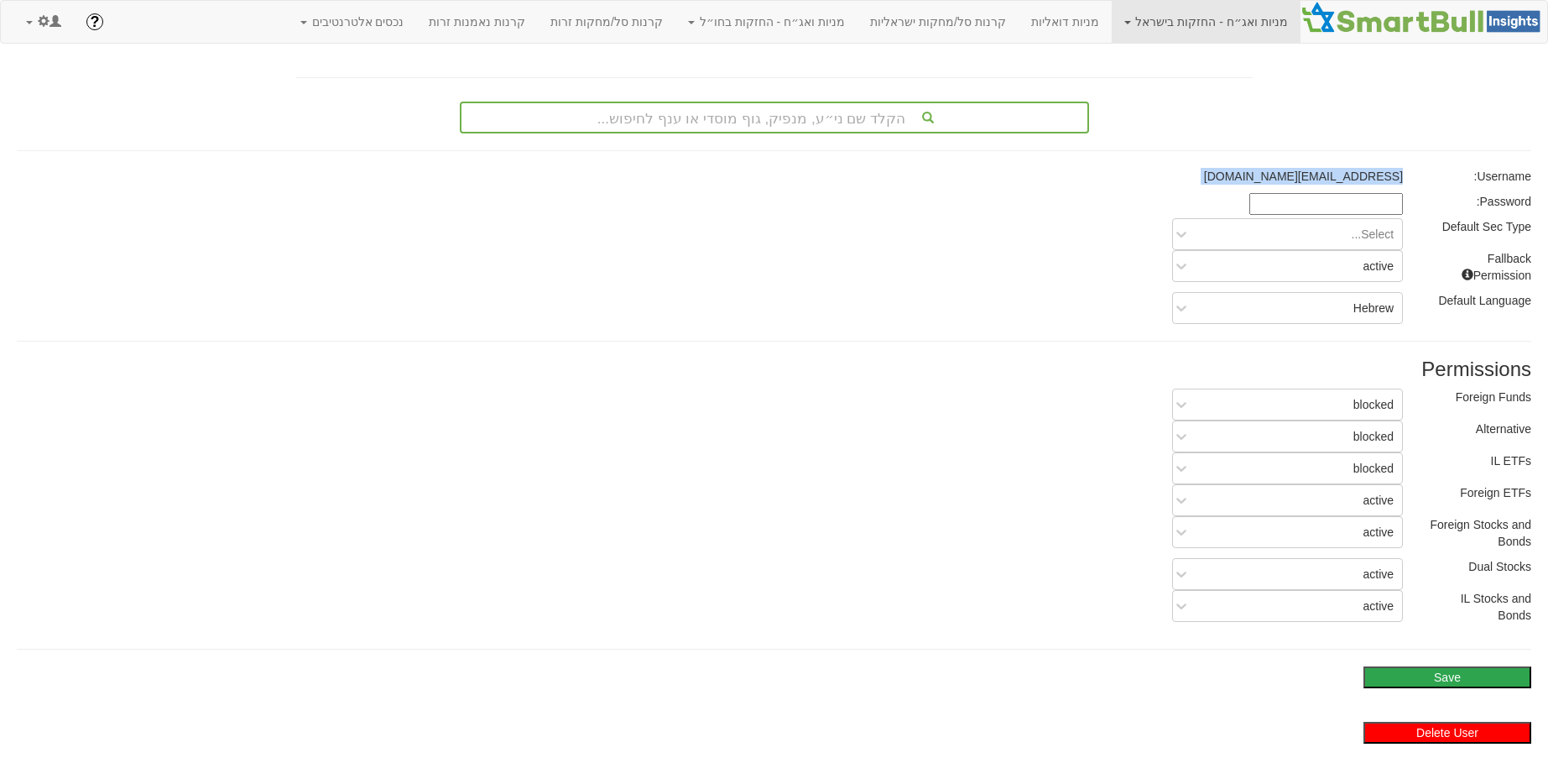
click at [1327, 182] on p "[EMAIL_ADDRESS][DOMAIN_NAME]" at bounding box center [1158, 175] width 488 height 16
copy p "[EMAIL_ADDRESS][DOMAIN_NAME]"
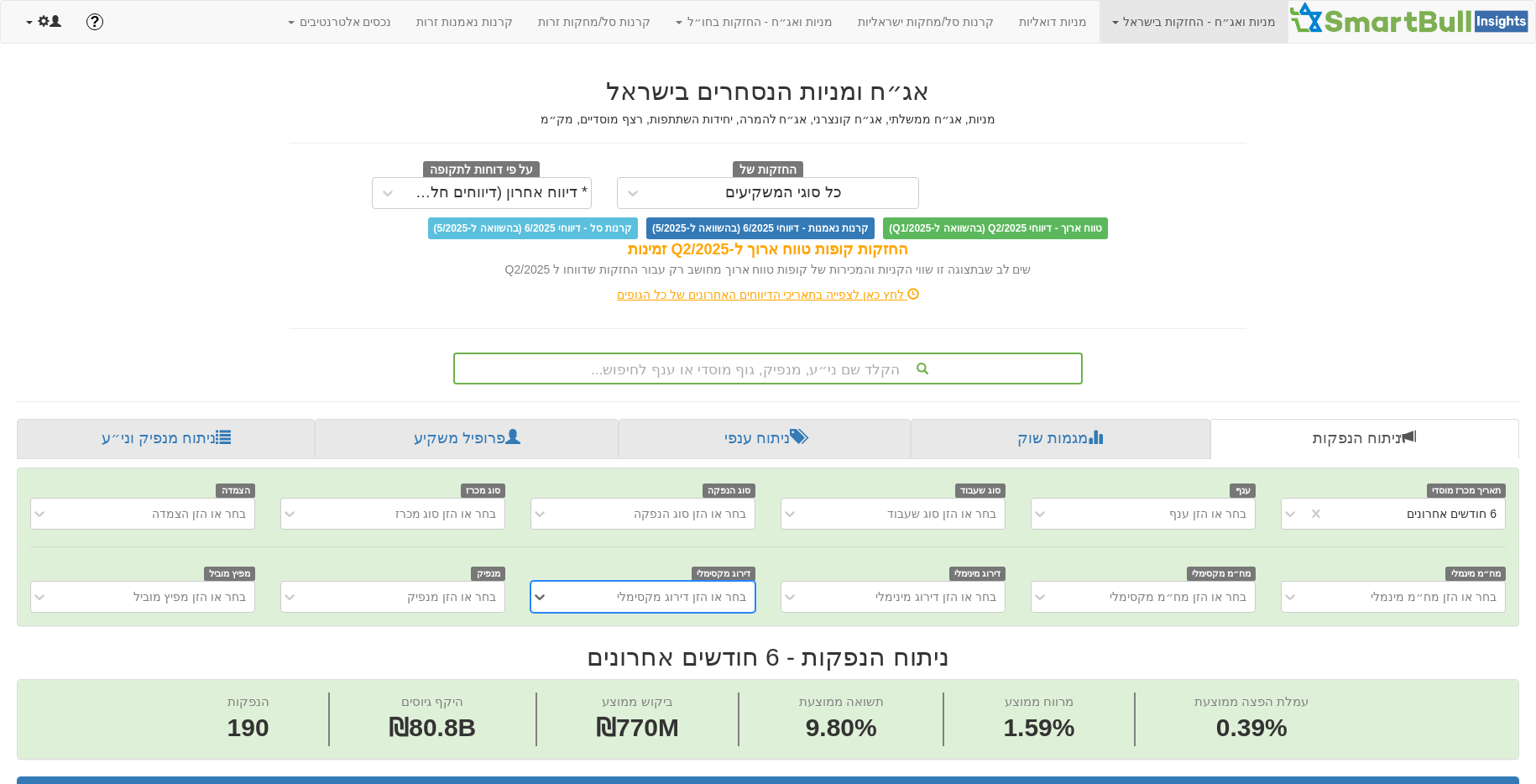
click at [58, 29] on link at bounding box center [43, 22] width 61 height 42
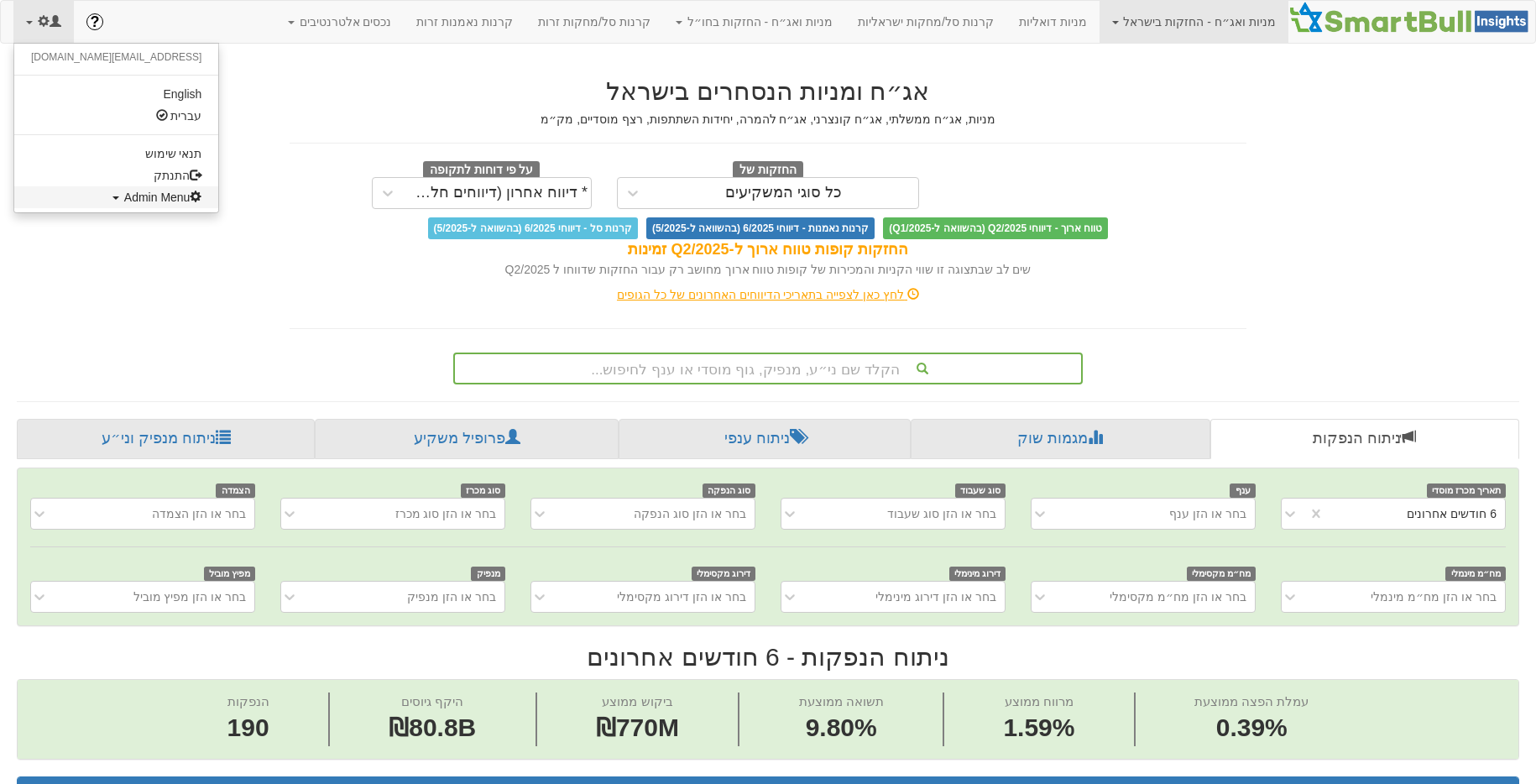
click at [124, 199] on span "Admin Menu" at bounding box center [163, 197] width 78 height 13
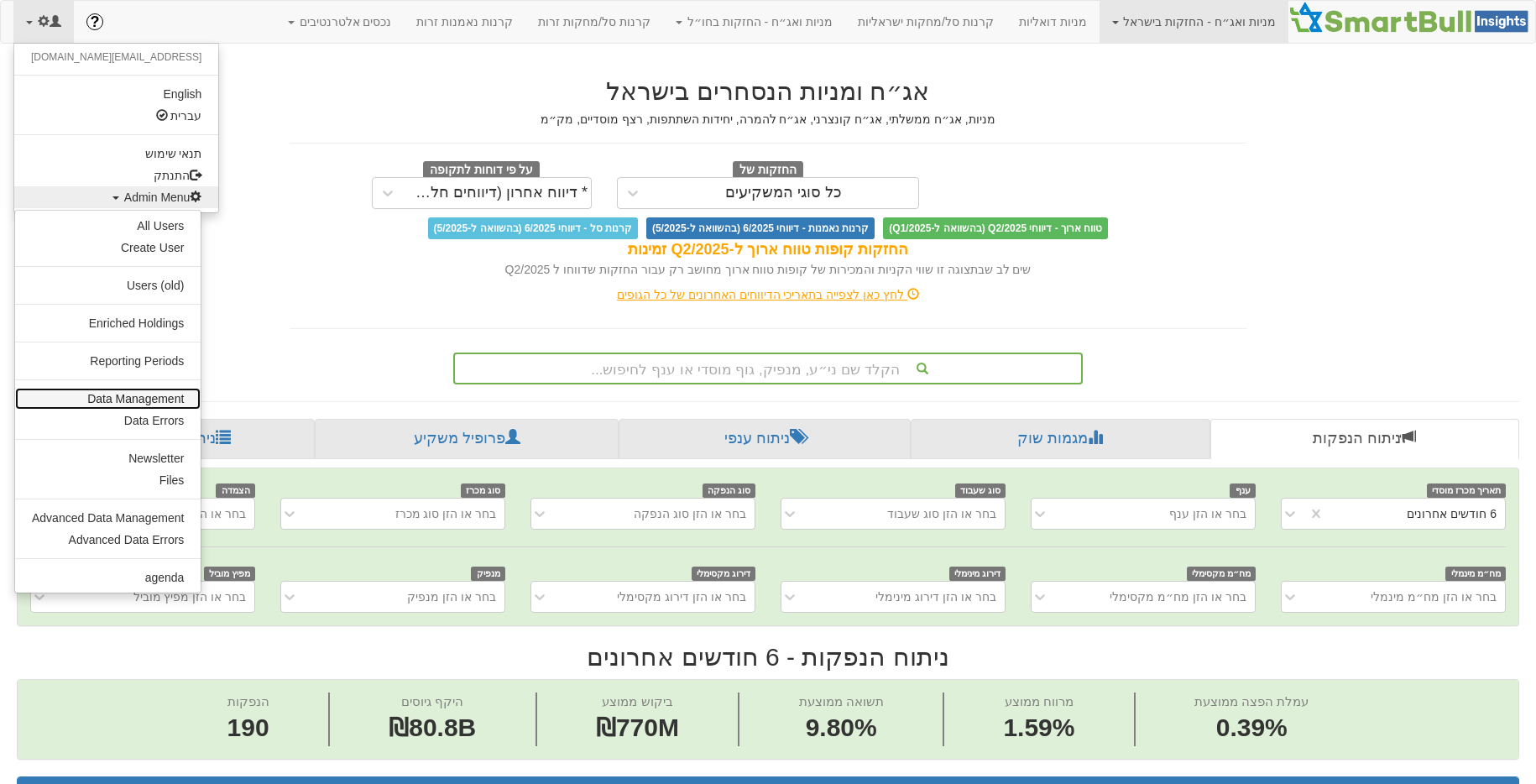
click at [143, 392] on link "Data Management" at bounding box center [108, 398] width 186 height 22
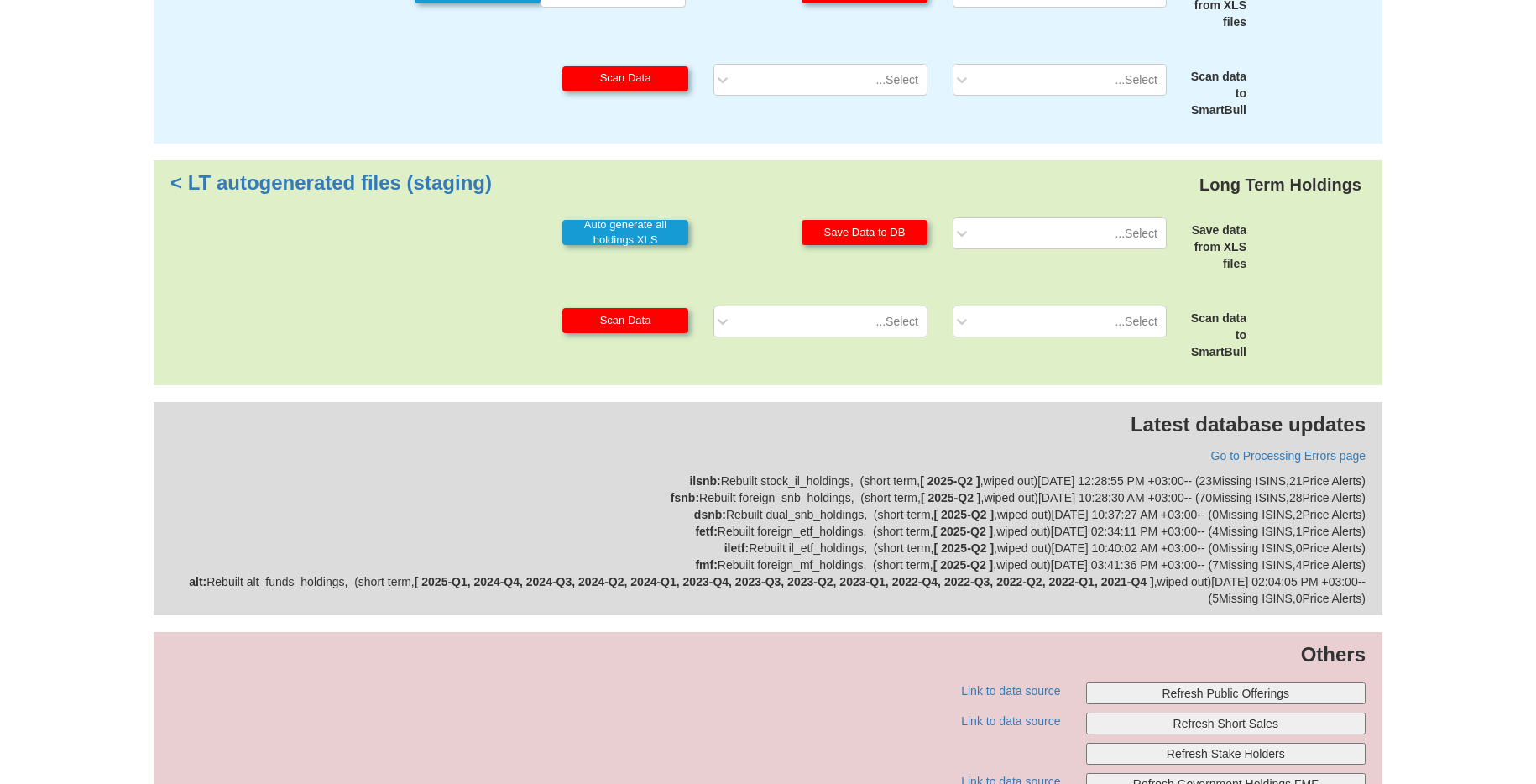
scroll to position [353, 0]
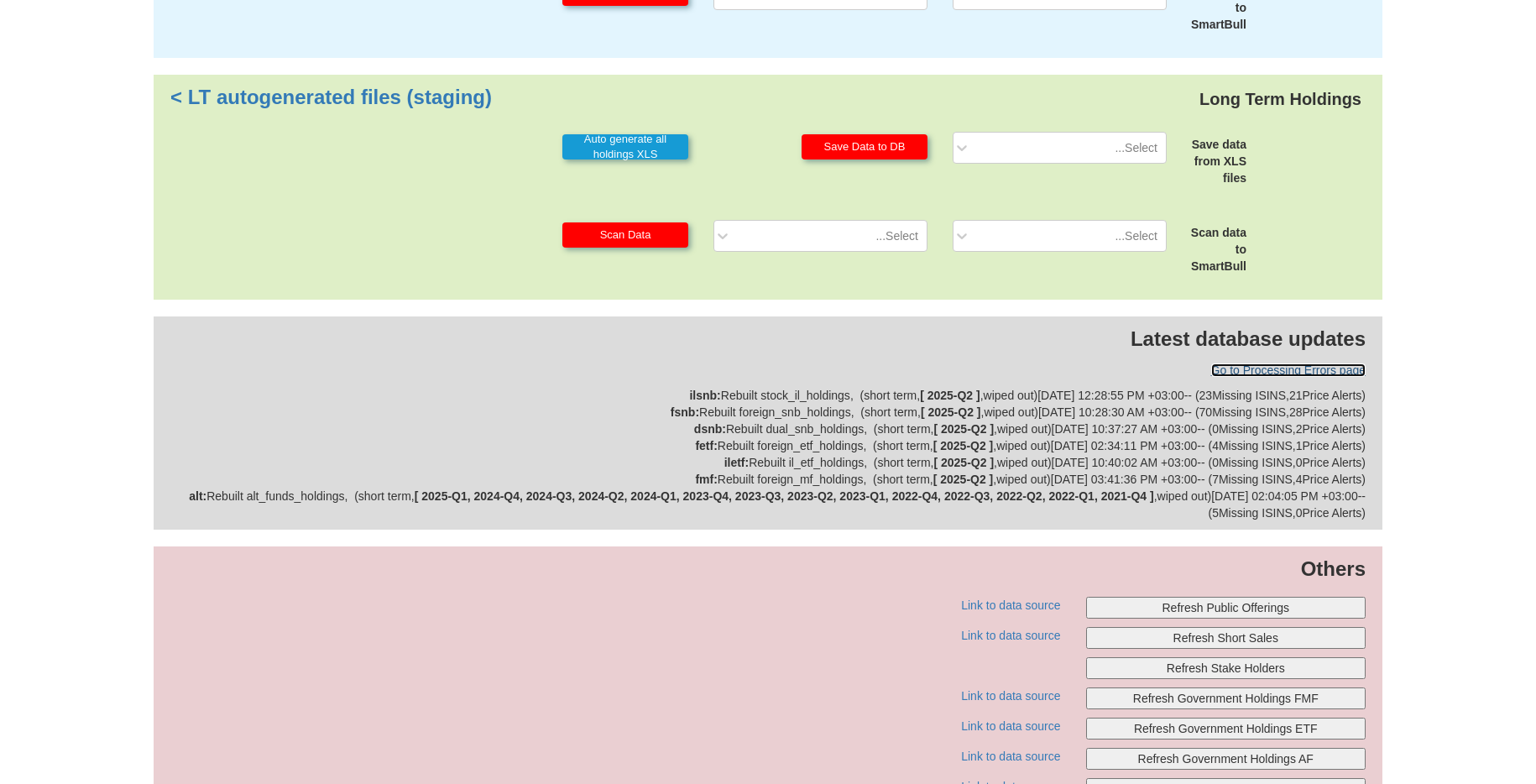
click at [1266, 366] on link "Go to Processing Errors page" at bounding box center [1288, 370] width 154 height 13
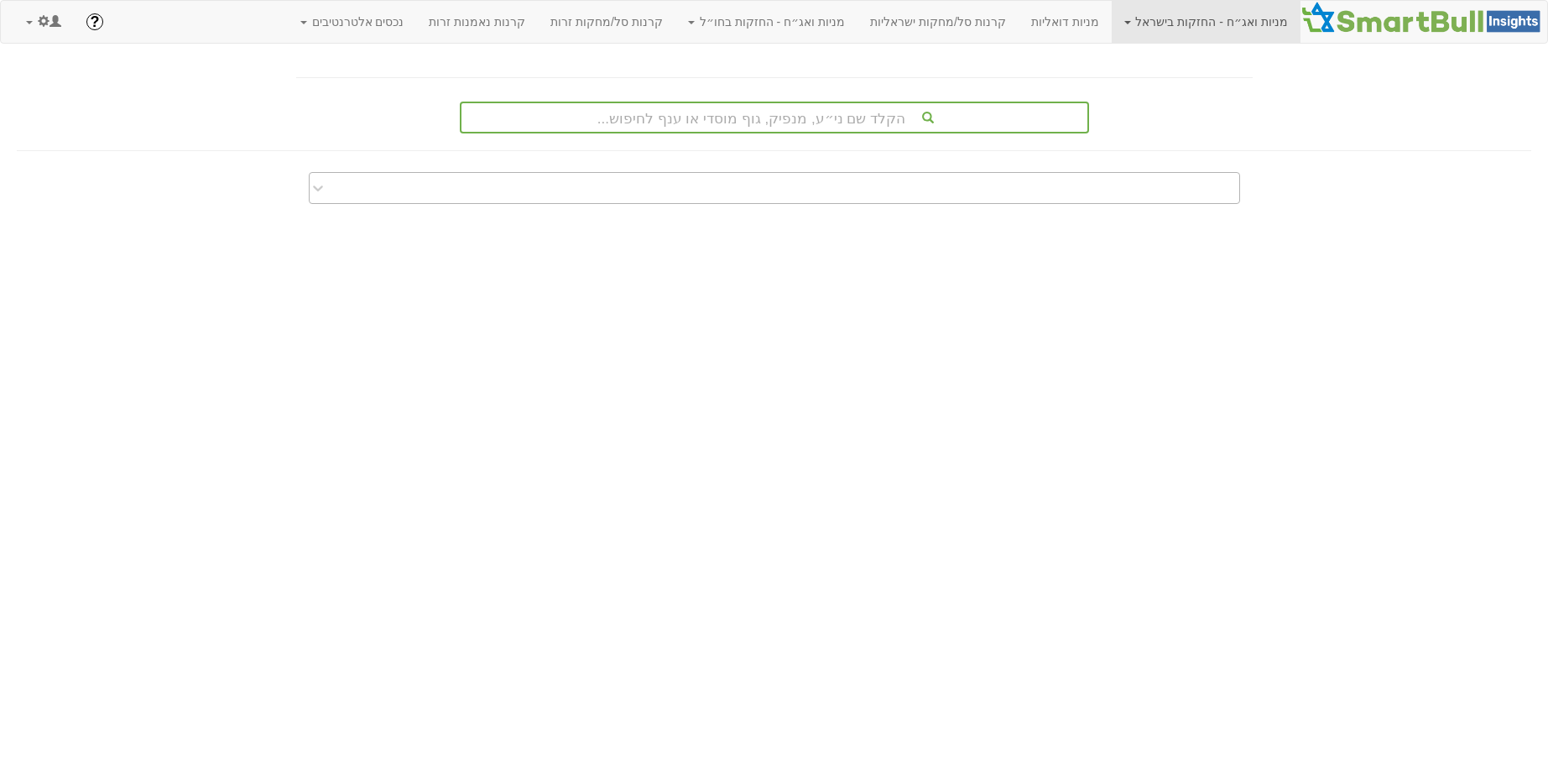
click at [788, 180] on div at bounding box center [787, 188] width 904 height 27
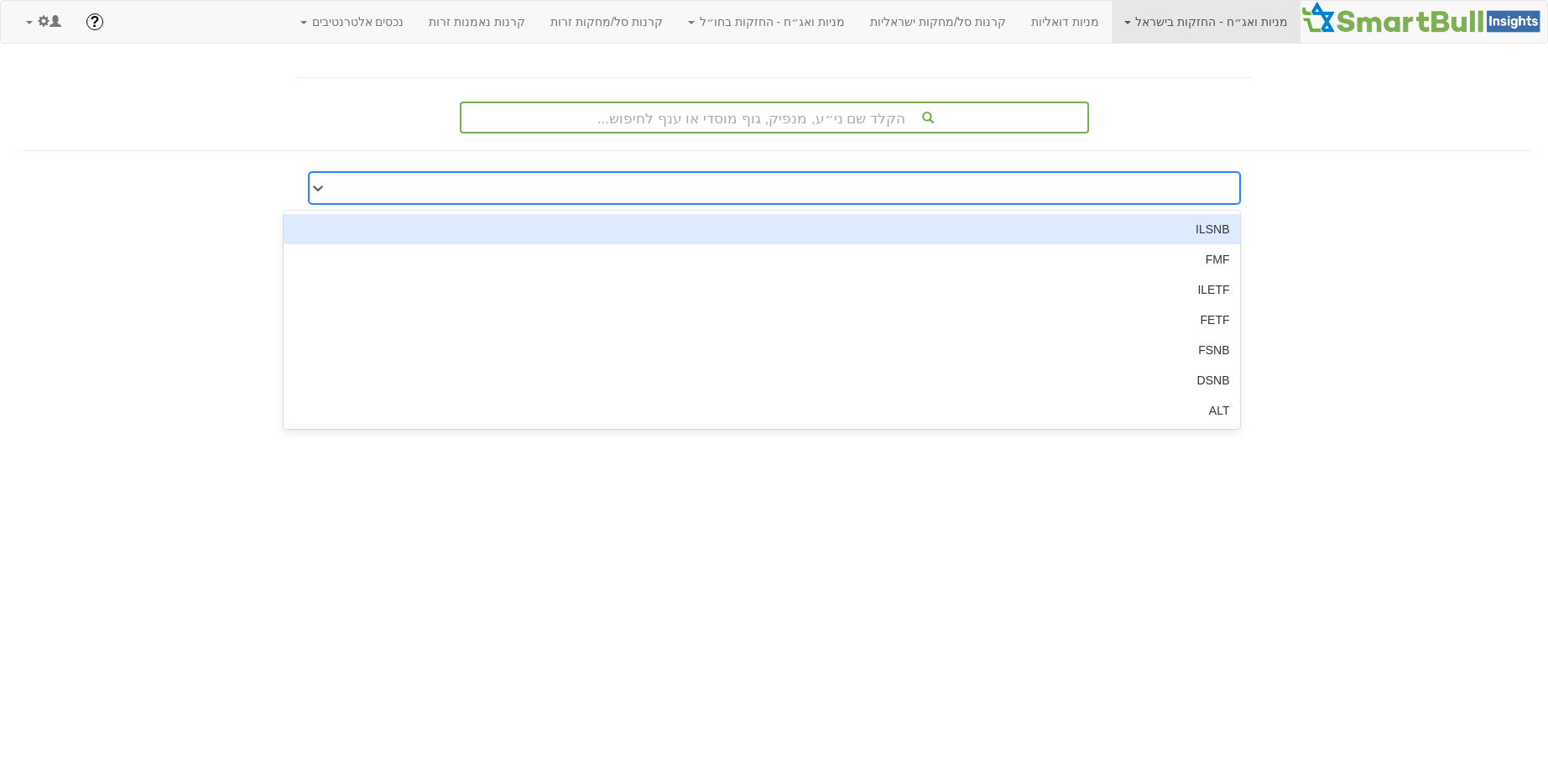
click at [1119, 225] on div "ILSNB" at bounding box center [761, 228] width 957 height 30
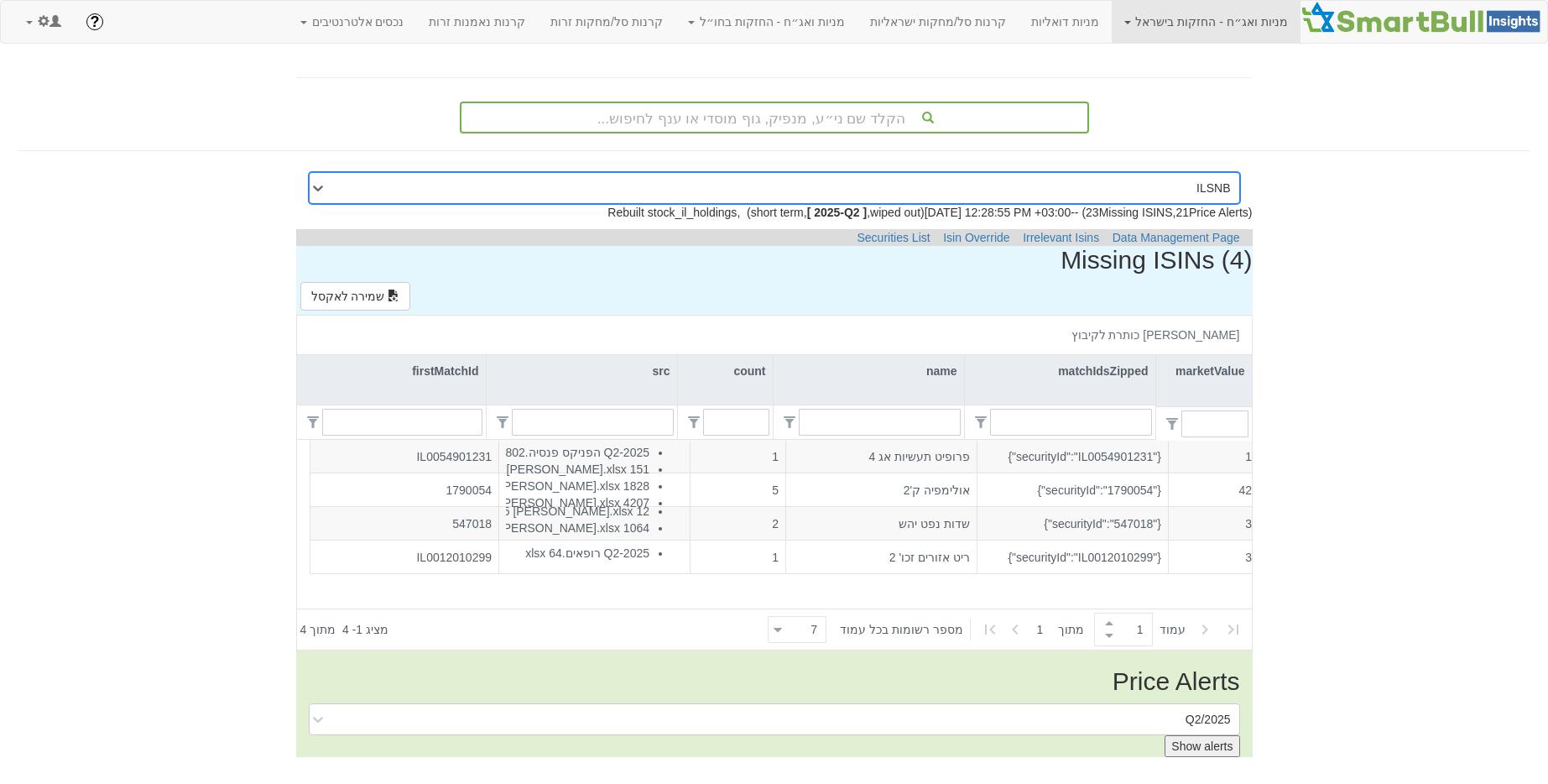
click at [1169, 182] on div "ILSNB" at bounding box center [787, 188] width 904 height 27
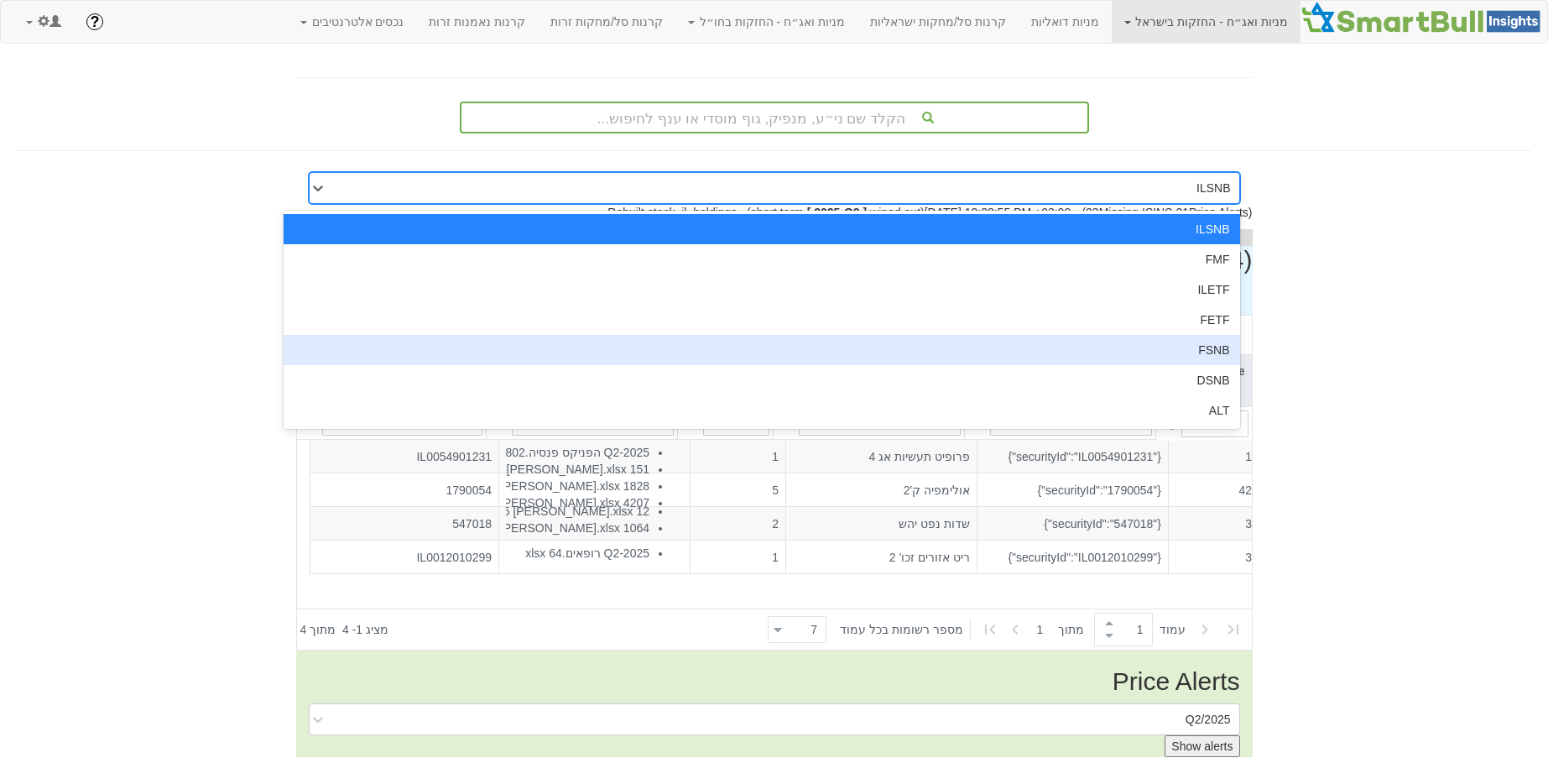
click at [1160, 342] on div "FSNB" at bounding box center [761, 350] width 957 height 30
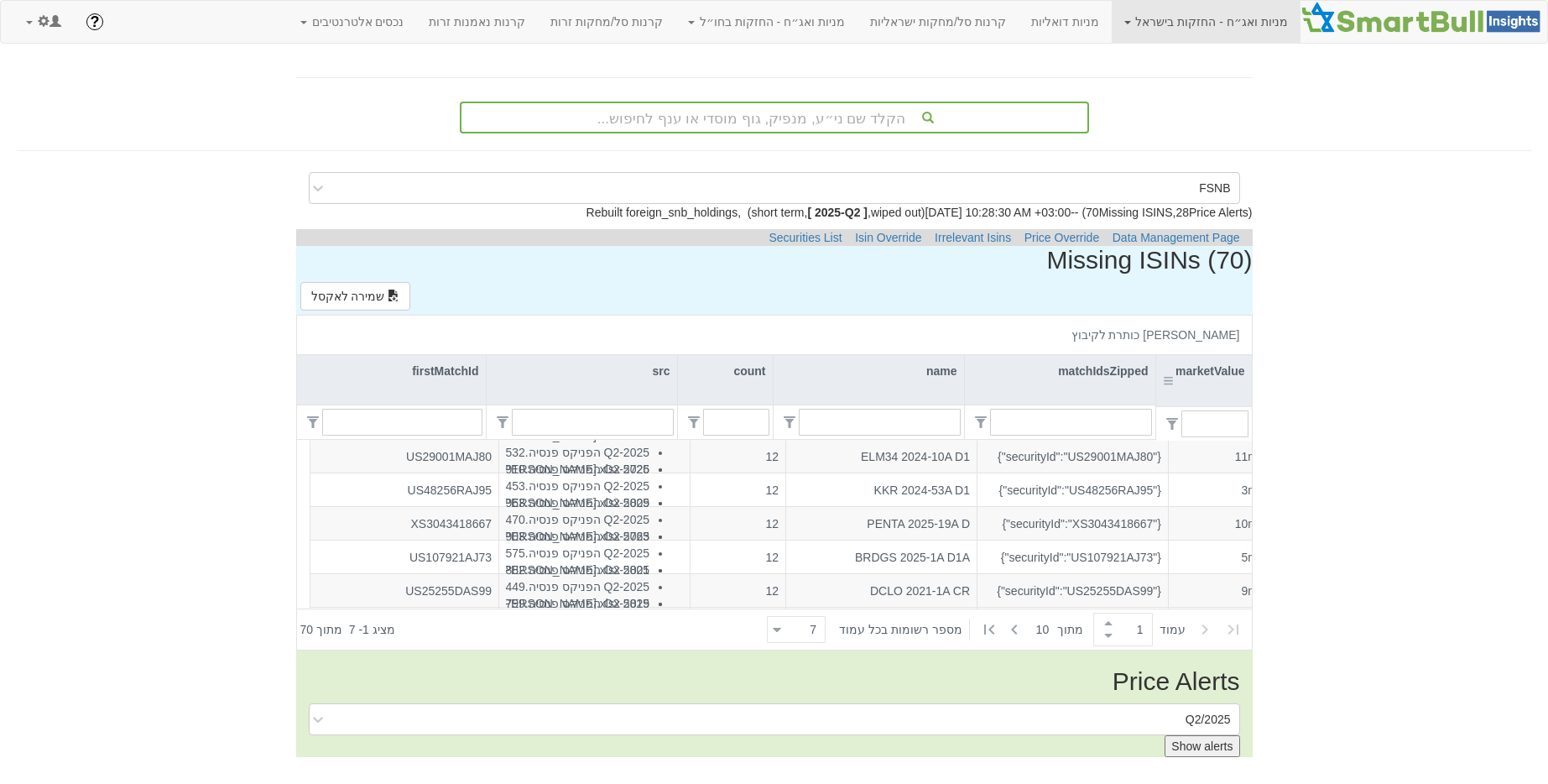
click at [1209, 382] on div "marketValue" at bounding box center [1203, 379] width 95 height 51
click at [1017, 630] on icon at bounding box center [1014, 629] width 6 height 10
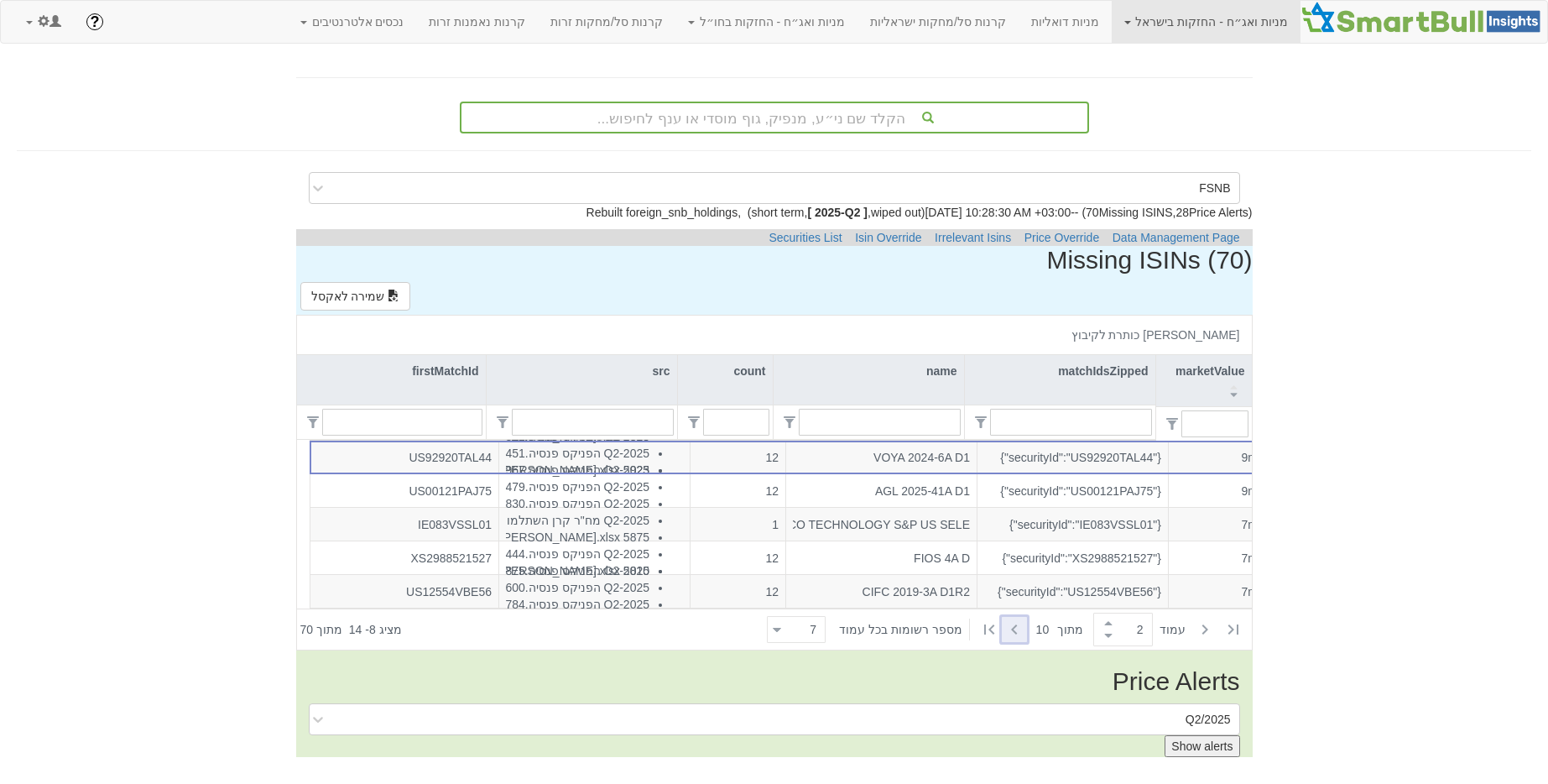
click at [1016, 634] on icon at bounding box center [1014, 629] width 20 height 20
click at [1018, 633] on icon at bounding box center [1014, 629] width 20 height 20
click at [1012, 630] on icon at bounding box center [1014, 629] width 20 height 20
click at [1021, 629] on icon at bounding box center [1014, 629] width 20 height 20
click at [1017, 629] on icon at bounding box center [1014, 629] width 20 height 20
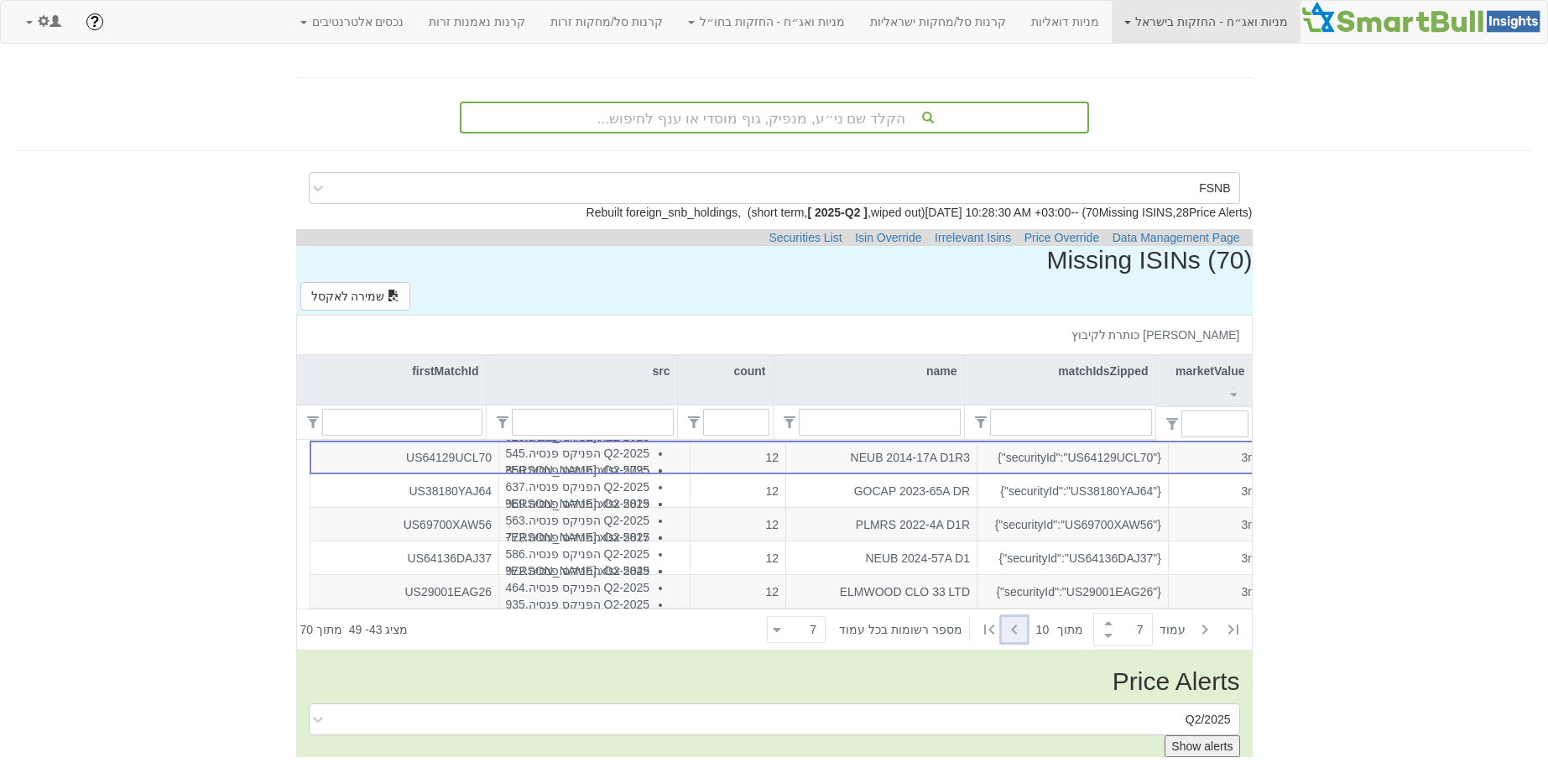
click at [1025, 624] on icon at bounding box center [1014, 629] width 20 height 20
click at [1012, 625] on icon at bounding box center [1014, 629] width 20 height 20
click at [1016, 635] on icon at bounding box center [1014, 629] width 20 height 20
type input "10"
click at [1215, 742] on button "Show alerts" at bounding box center [1202, 745] width 75 height 22
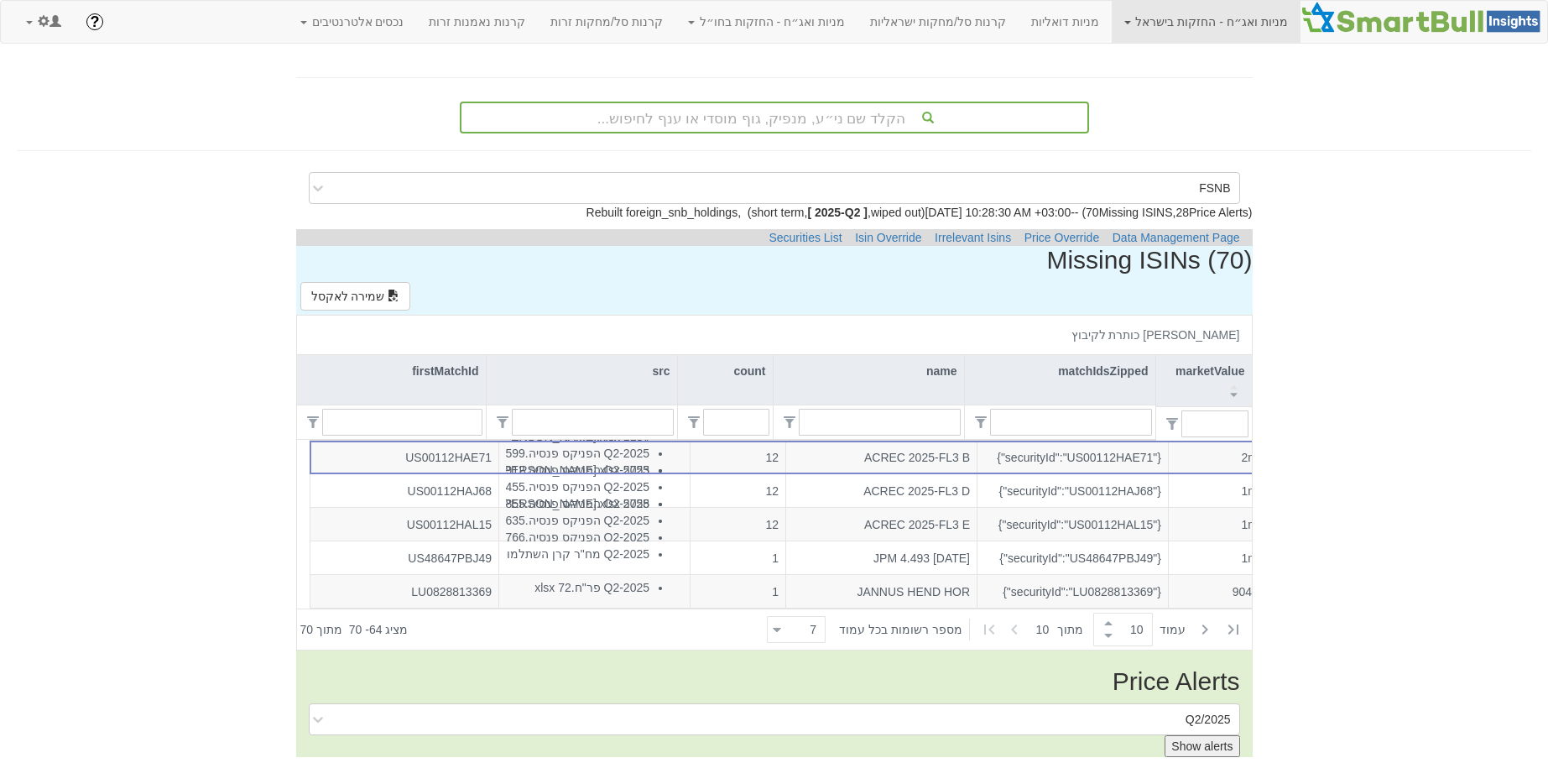
click at [1257, 738] on div "Rebuilt foreign_snb_holdings , ( short term , [ 2025-Q2 ] , wiped out ) 09/09/2…" at bounding box center [774, 481] width 982 height 553
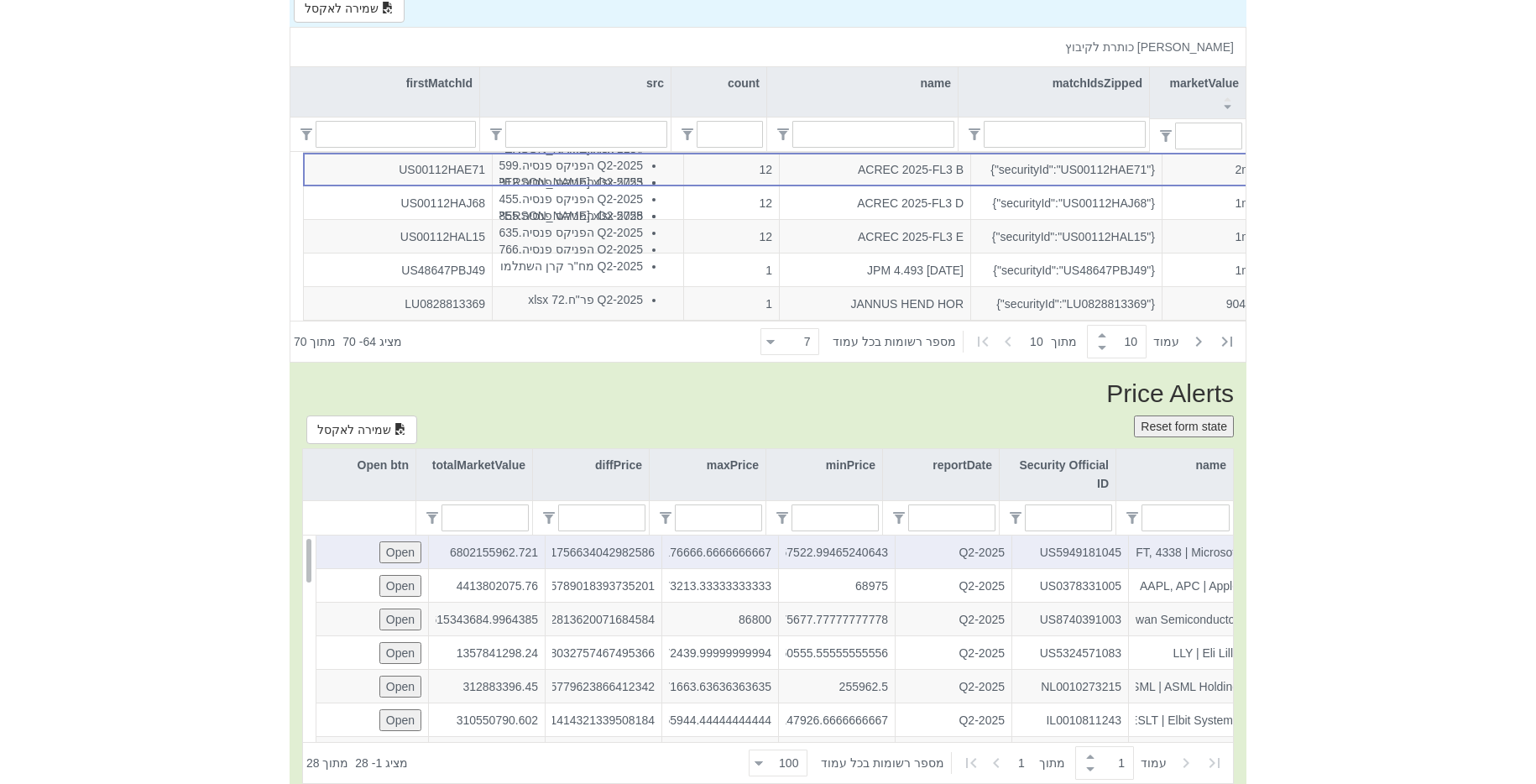
scroll to position [0, -24]
click at [612, 483] on div "diffPrice" at bounding box center [591, 474] width 116 height 51
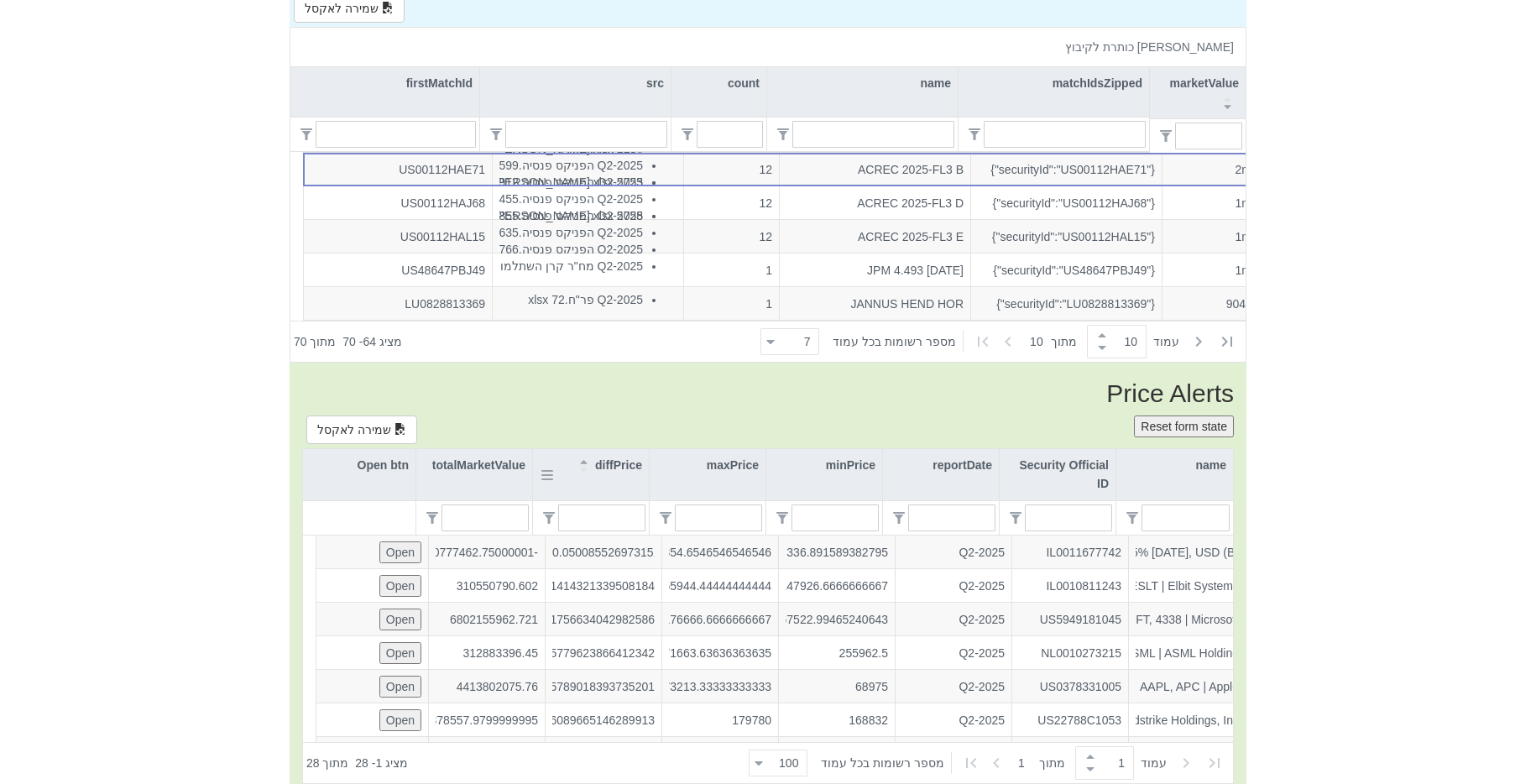
click at [612, 483] on div "diffPrice" at bounding box center [591, 474] width 116 height 51
click at [1382, 439] on div "FSNB Rebuilt foreign_snb_holdings , ( short term , [ 2025-Q2 ] , wiped out ) 09…" at bounding box center [768, 334] width 1536 height 900
